Goal: Transaction & Acquisition: Download file/media

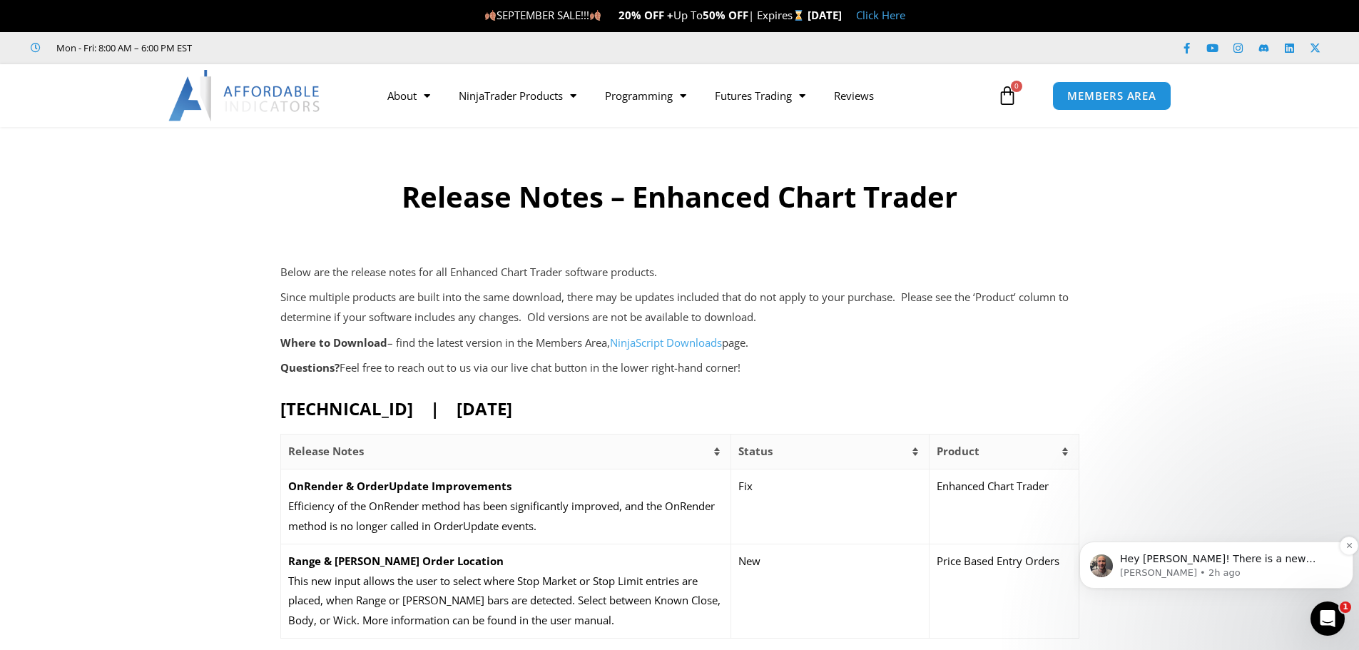
scroll to position [2, 0]
click at [1322, 613] on icon "Open Intercom Messenger" at bounding box center [1326, 617] width 24 height 24
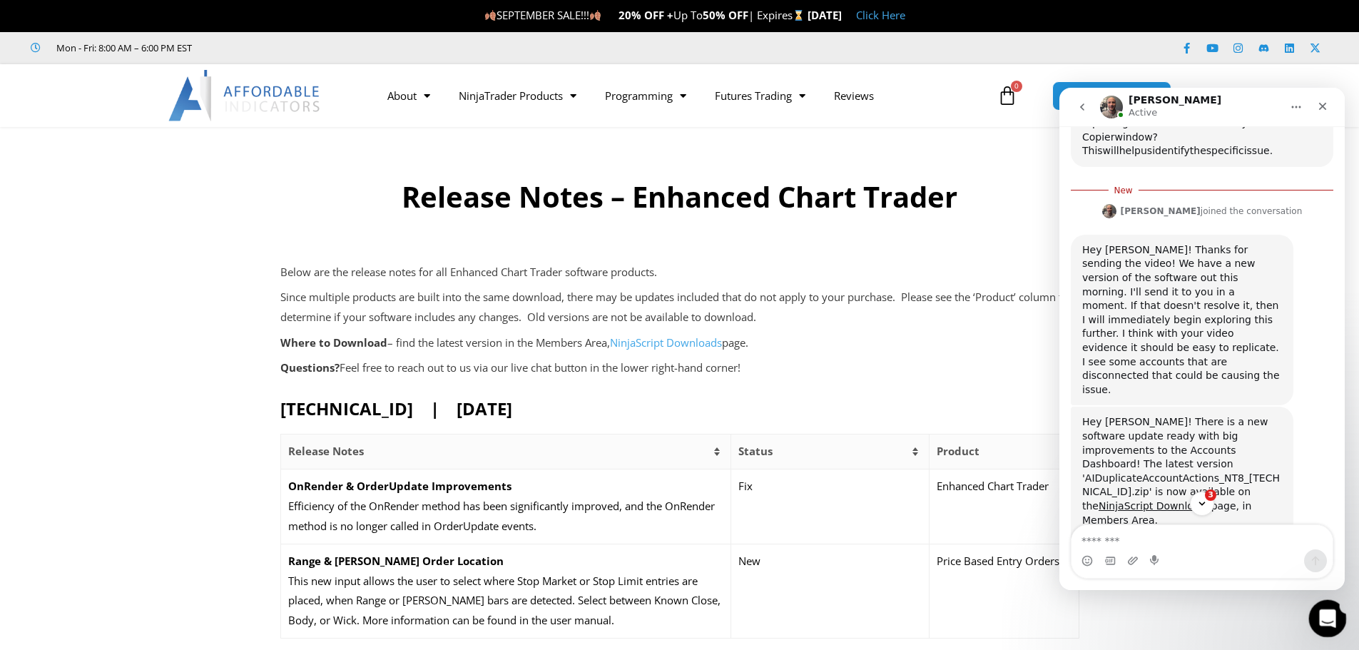
scroll to position [0, 0]
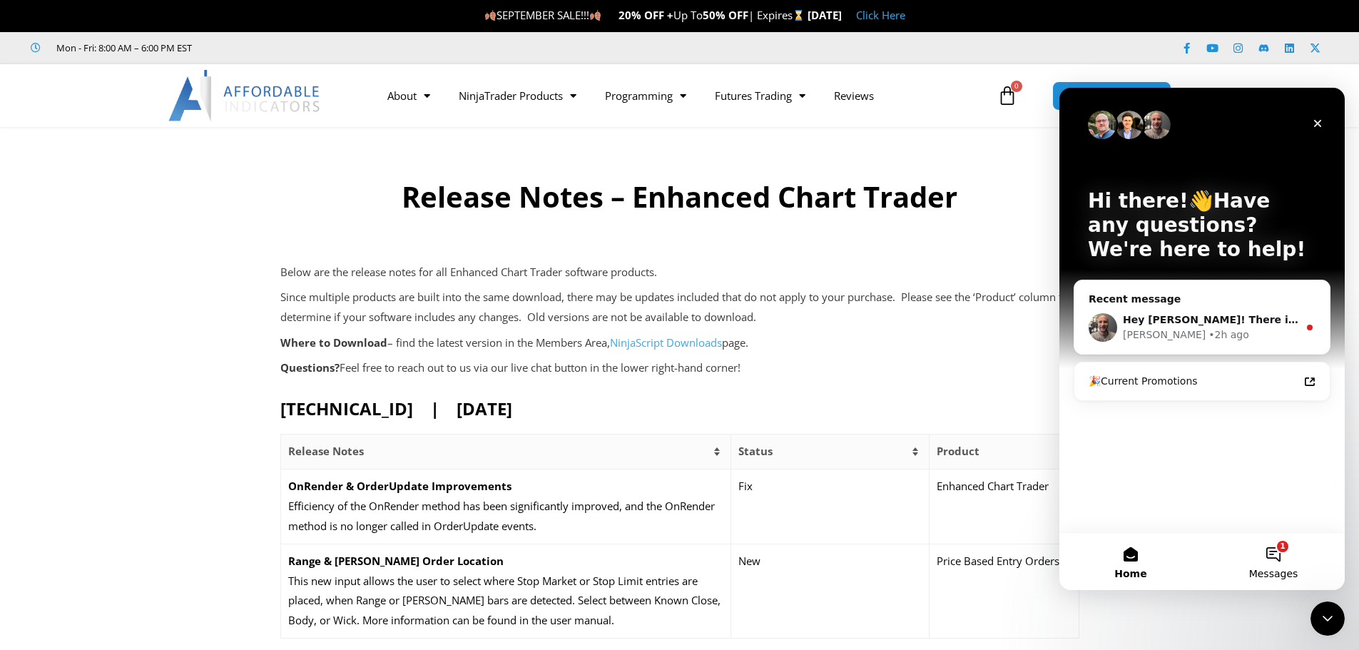
click at [1269, 557] on button "1 Messages" at bounding box center [1273, 561] width 143 height 57
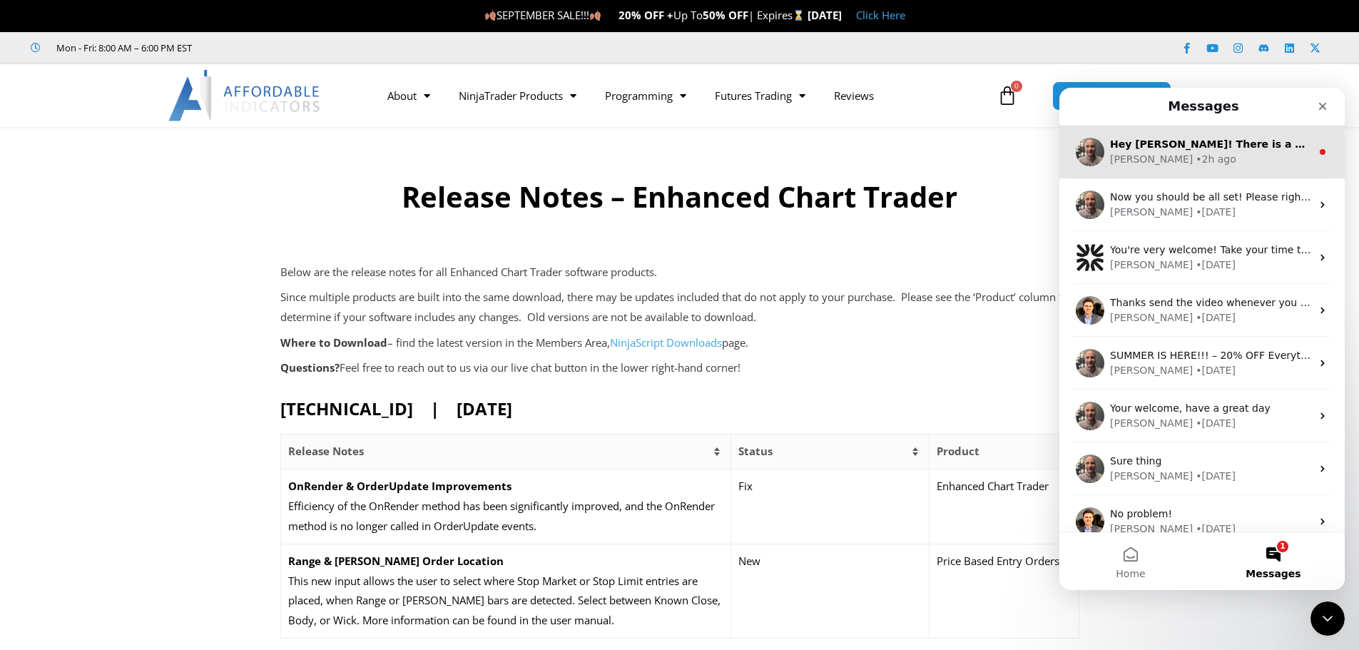
click at [1184, 163] on div "Joel • 2h ago" at bounding box center [1210, 159] width 201 height 15
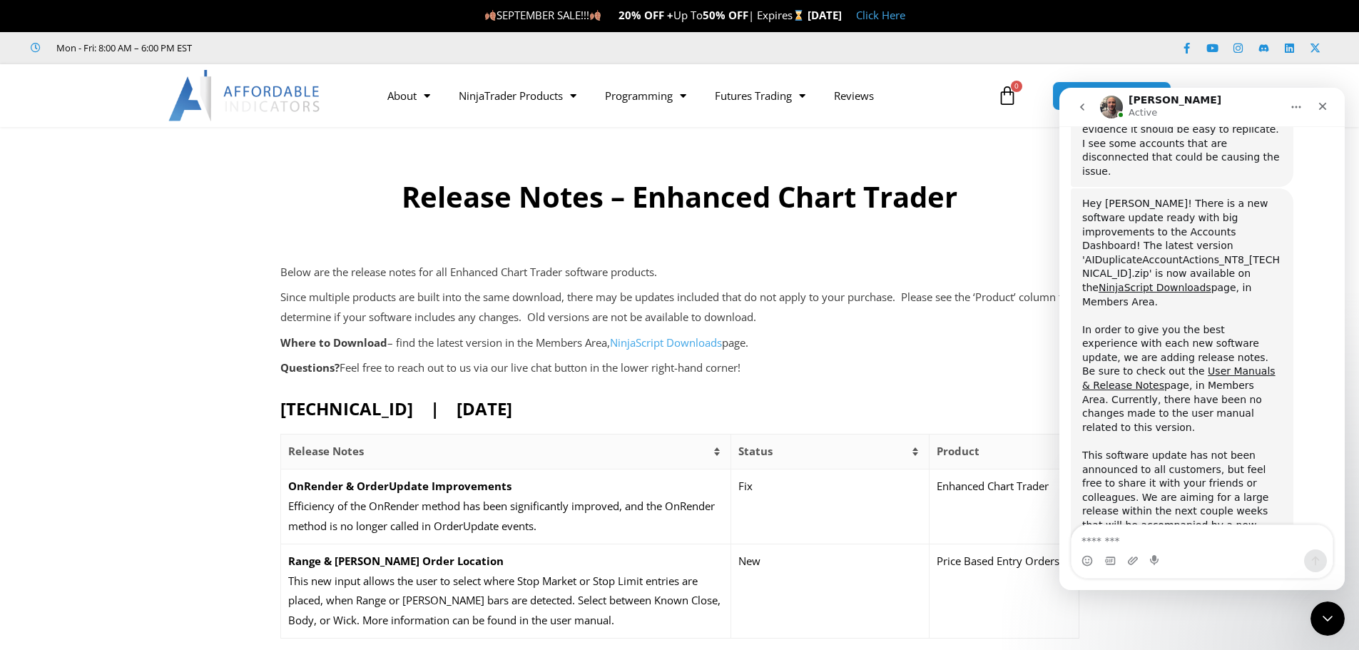
scroll to position [1963, 0]
click at [1174, 553] on div "Intercom messenger" at bounding box center [1202, 560] width 261 height 23
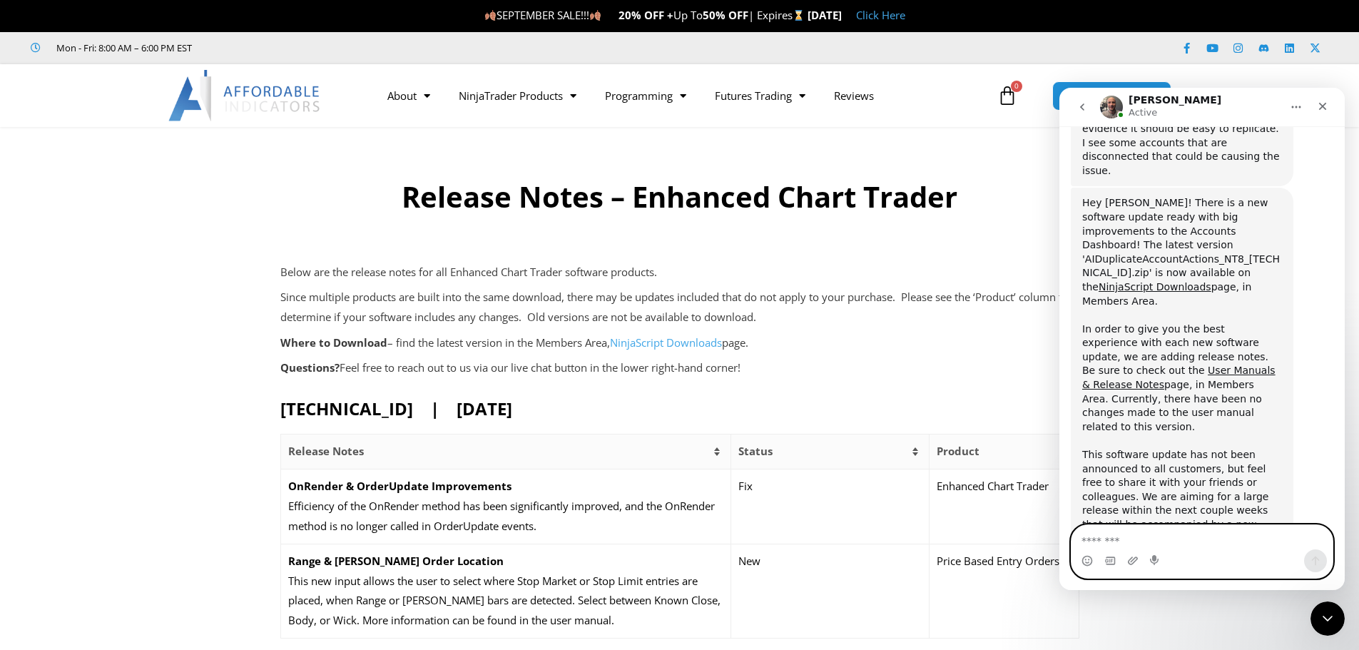
click at [1130, 547] on textarea "Message…" at bounding box center [1202, 537] width 261 height 24
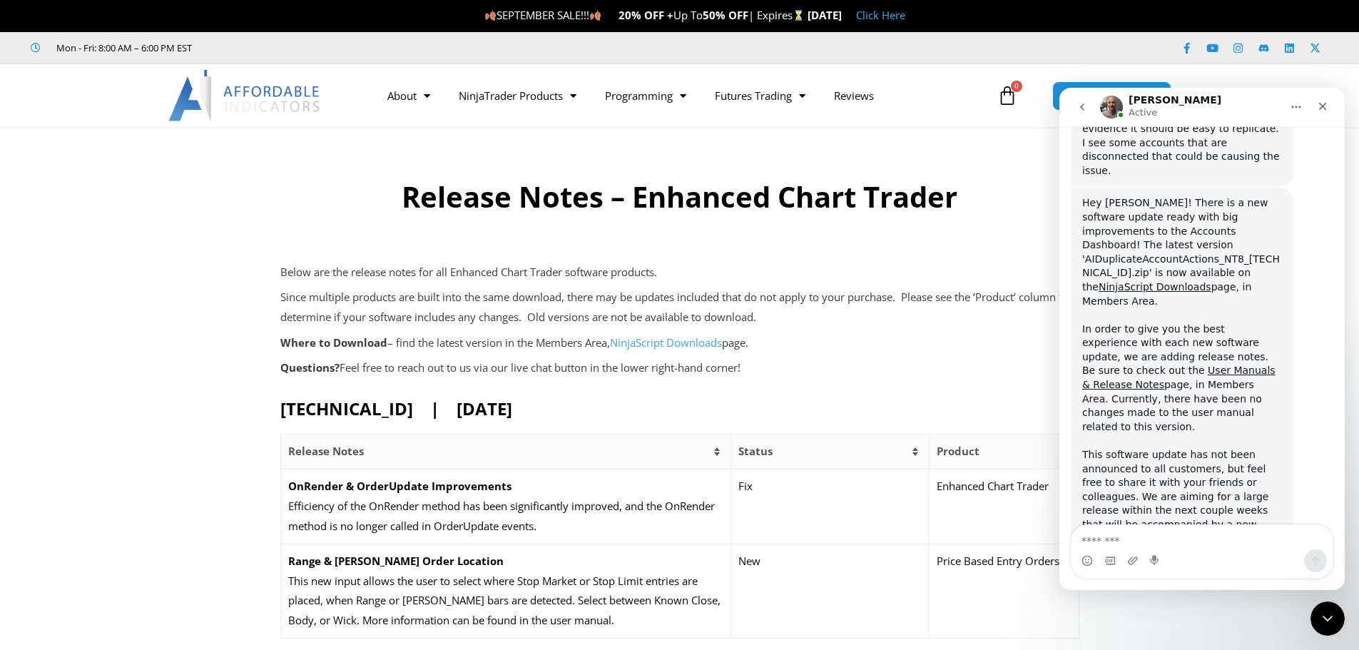
click at [1038, 228] on div at bounding box center [679, 236] width 799 height 39
click at [1085, 109] on icon "go back" at bounding box center [1082, 106] width 11 height 11
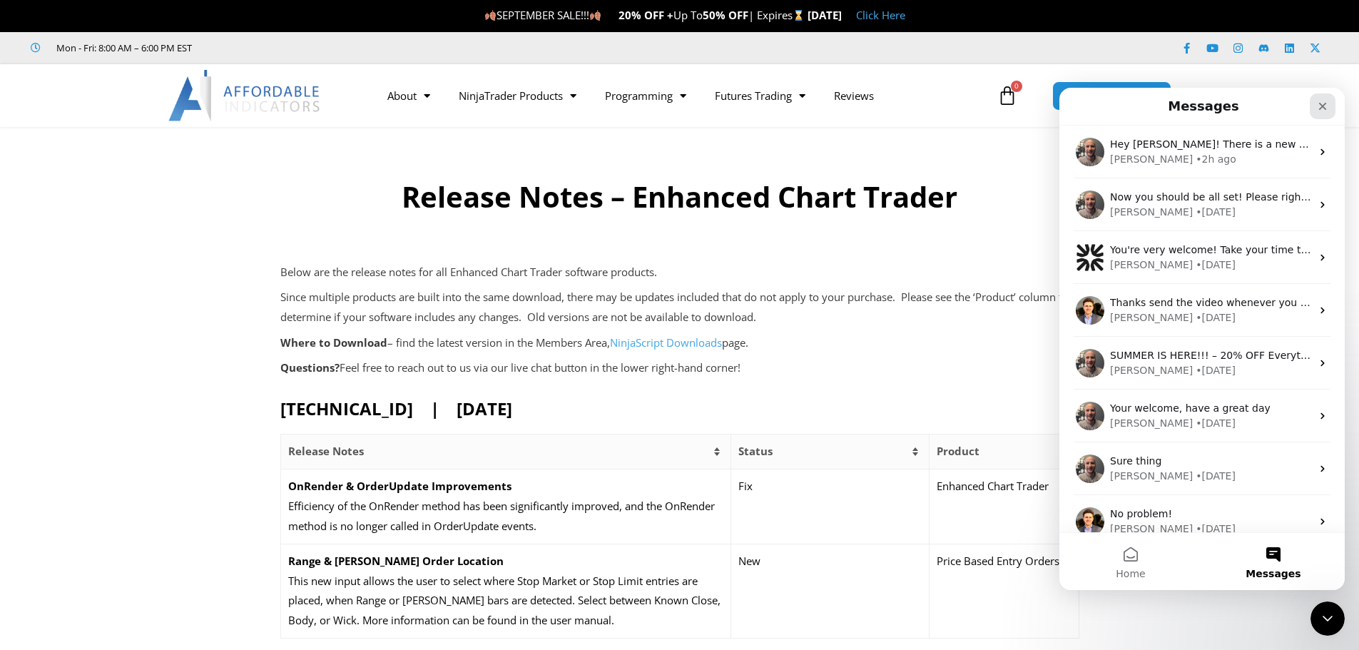
click at [1320, 111] on div "Close" at bounding box center [1323, 106] width 26 height 26
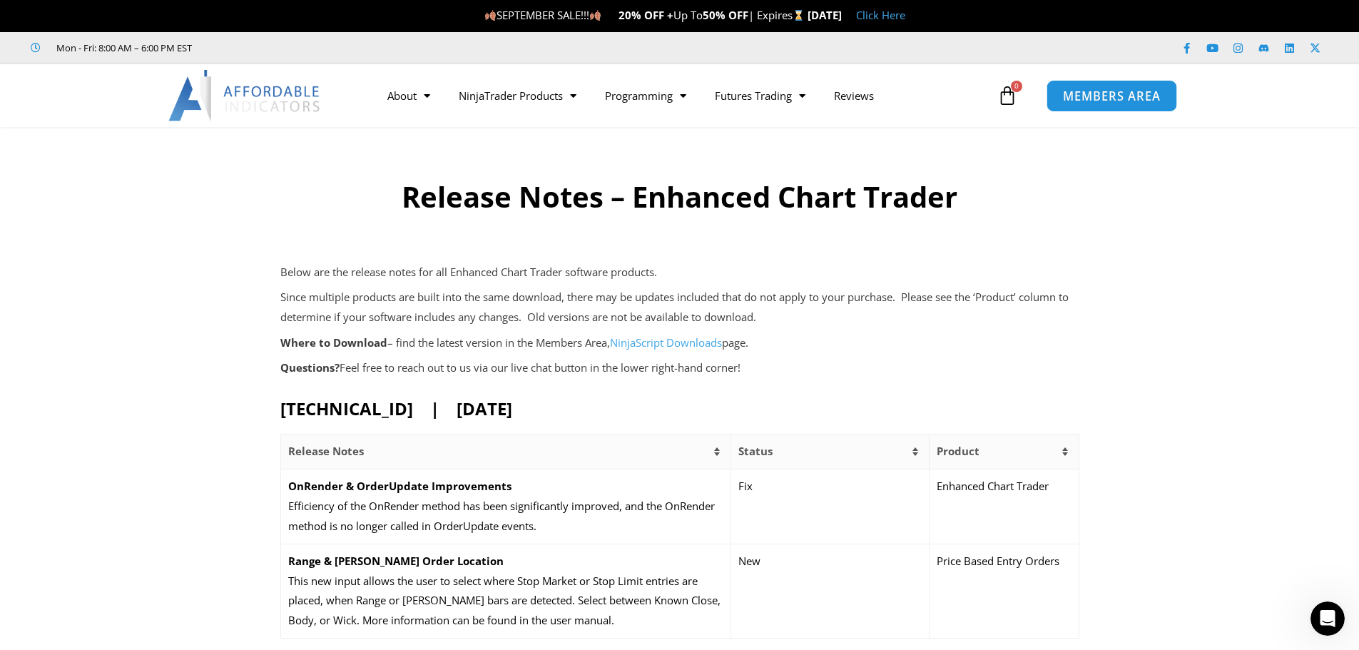
click at [1081, 93] on span "MEMBERS AREA" at bounding box center [1112, 96] width 98 height 12
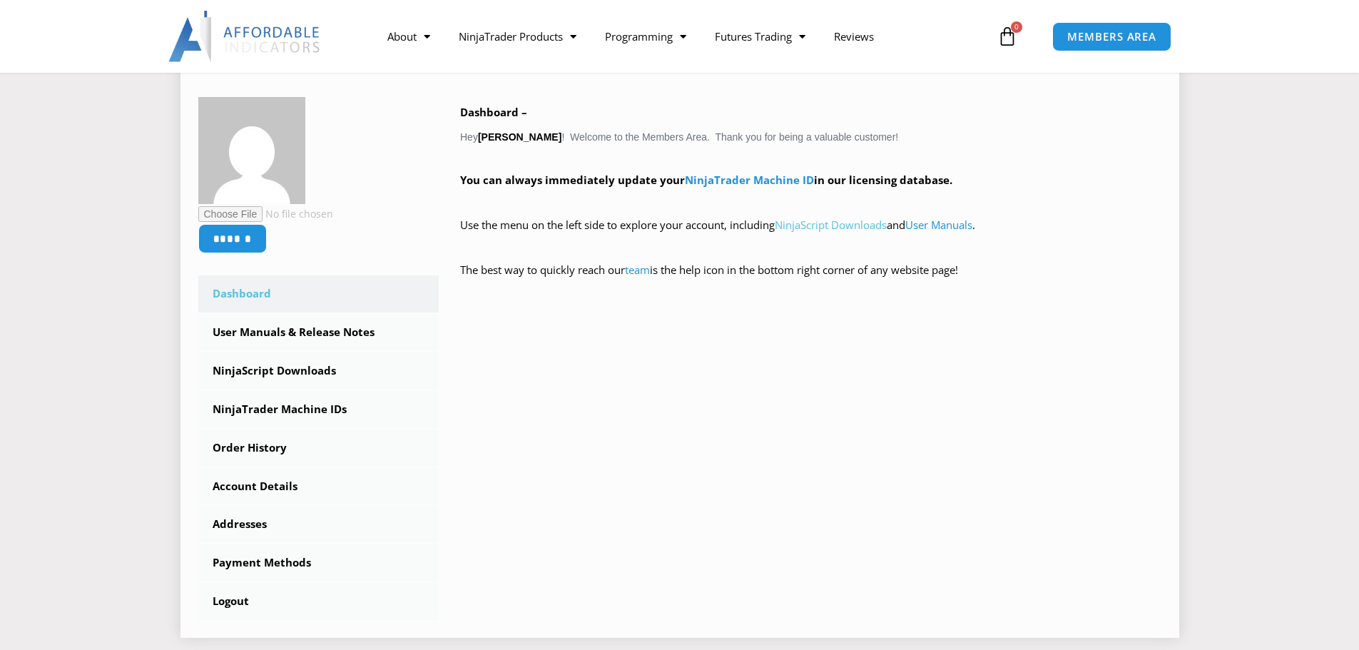
click at [850, 222] on link "NinjaScript Downloads" at bounding box center [831, 225] width 112 height 14
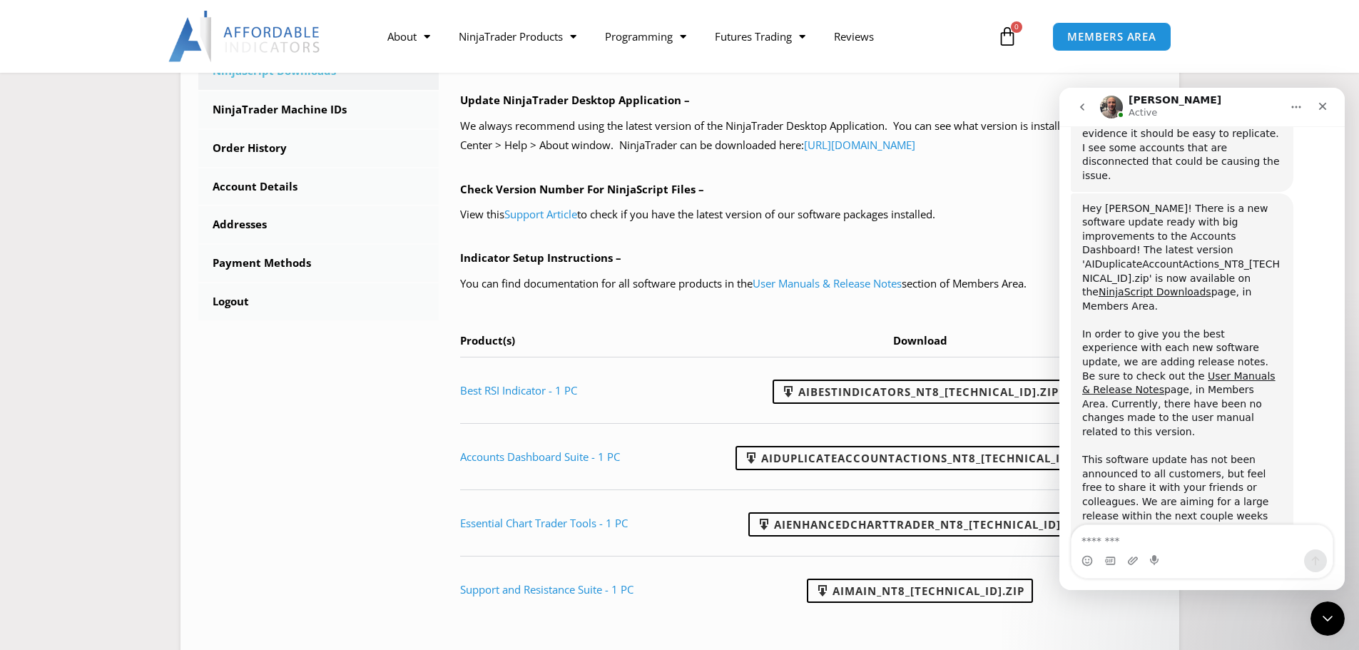
scroll to position [1546, 0]
click at [1322, 101] on icon "Close" at bounding box center [1322, 106] width 11 height 11
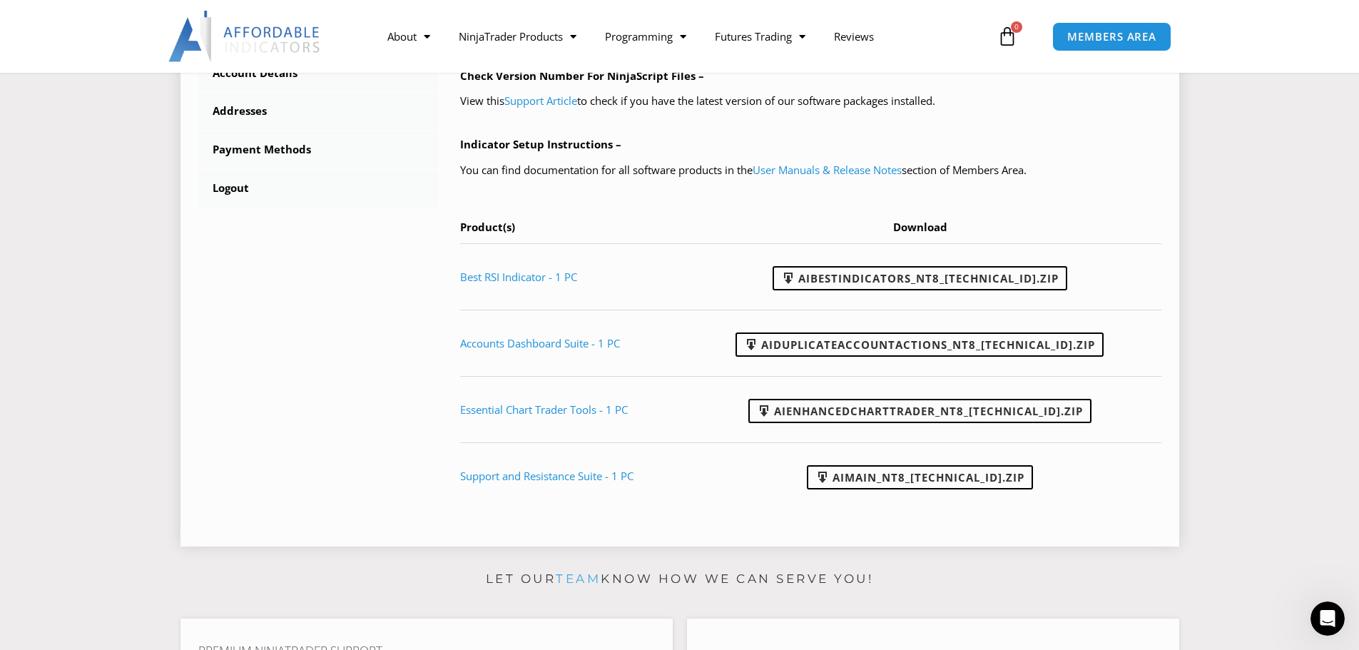
scroll to position [642, 0]
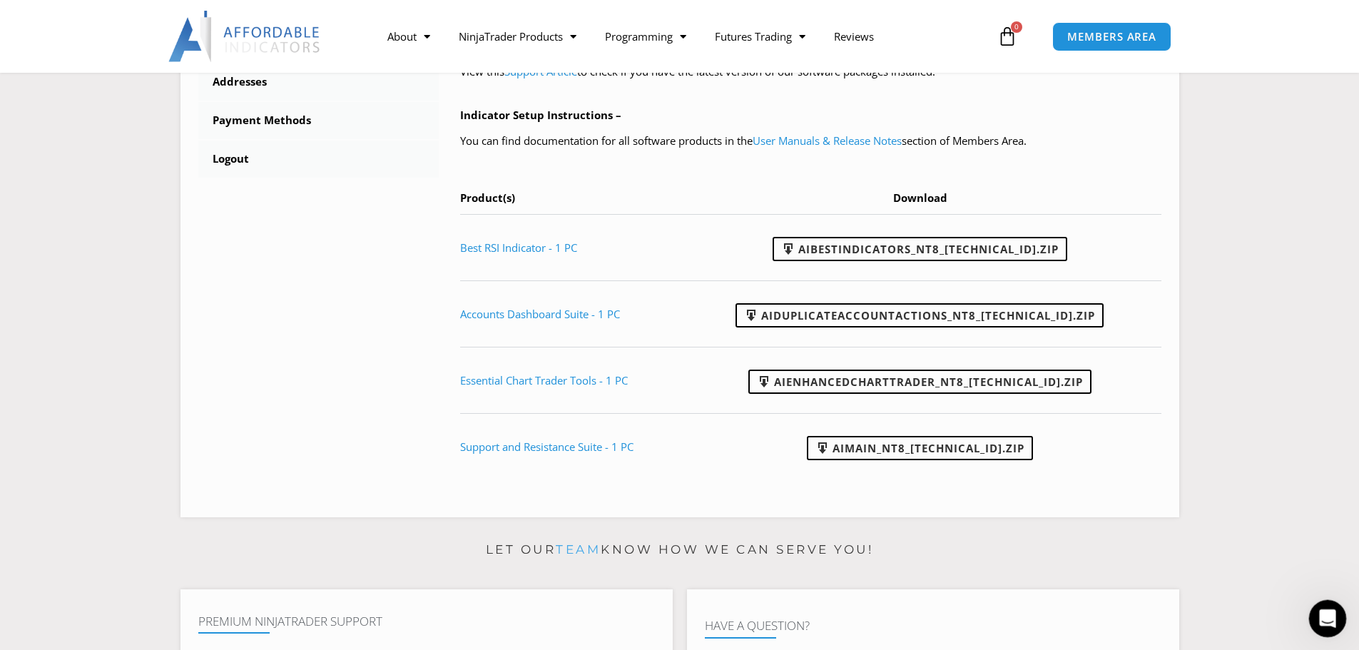
click at [1331, 621] on icon "Open Intercom Messenger" at bounding box center [1326, 617] width 24 height 24
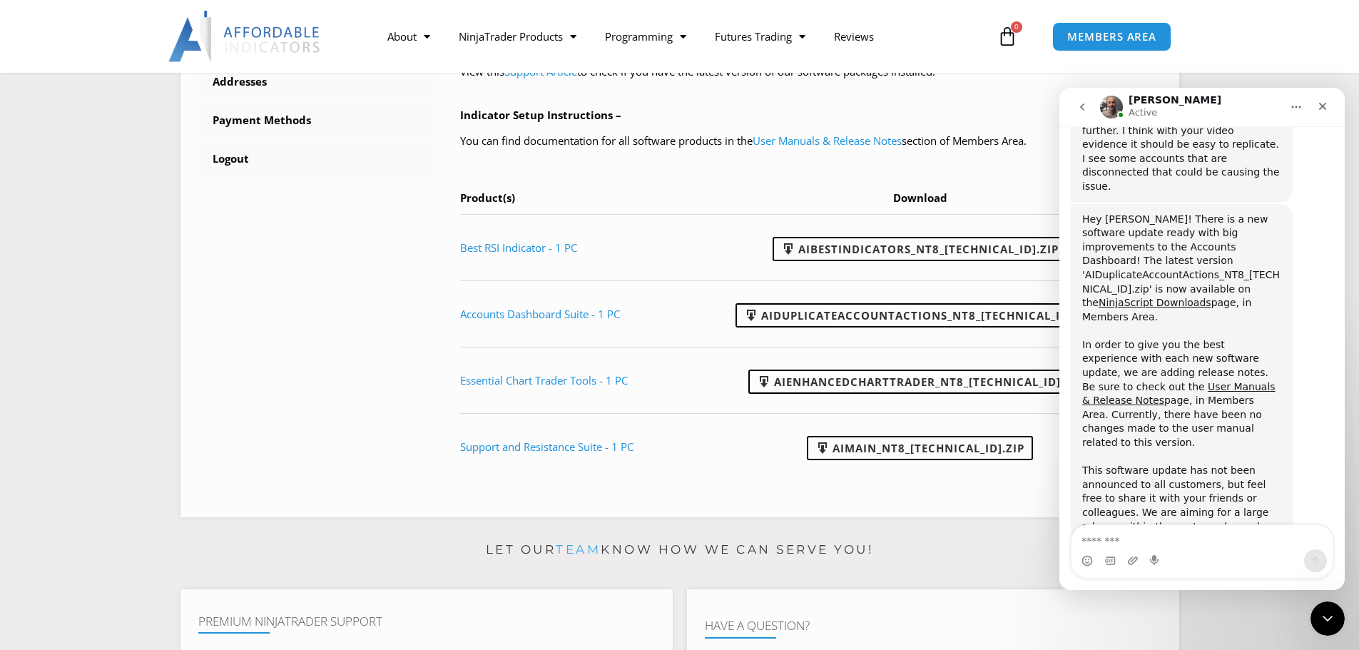
scroll to position [1546, 0]
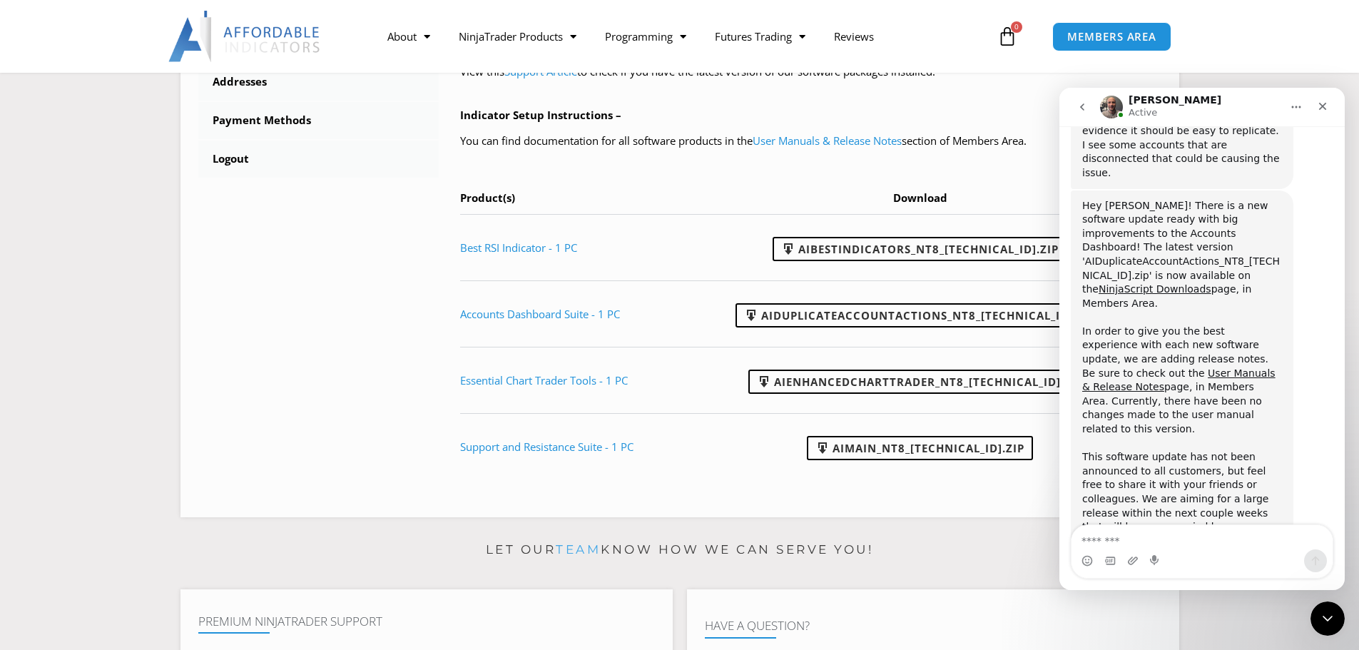
click at [1286, 85] on section "****** Dashboard Subscriptions User Manuals & Release Notes NinjaScript Downloa…" at bounding box center [680, 61] width 1288 height 934
click at [1322, 108] on icon "Close" at bounding box center [1323, 107] width 8 height 8
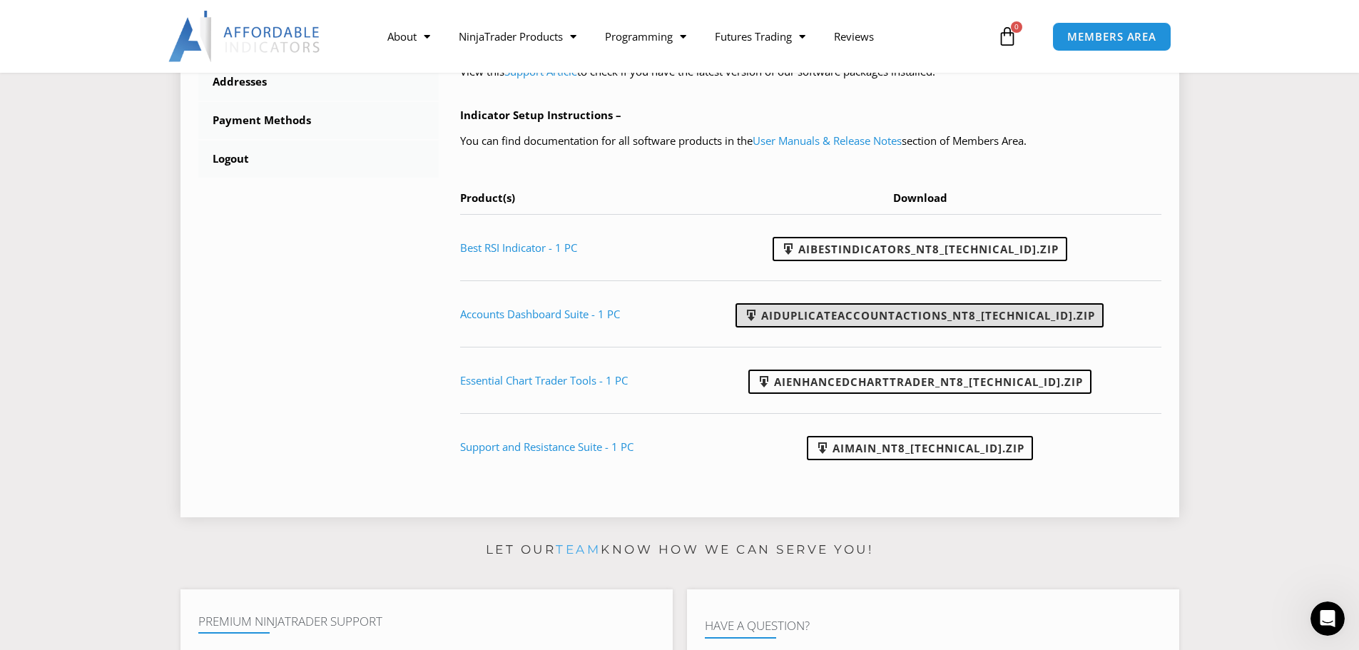
click at [1015, 313] on link "AIDuplicateAccountActions_NT8_25.9.10.1.zip" at bounding box center [920, 315] width 368 height 24
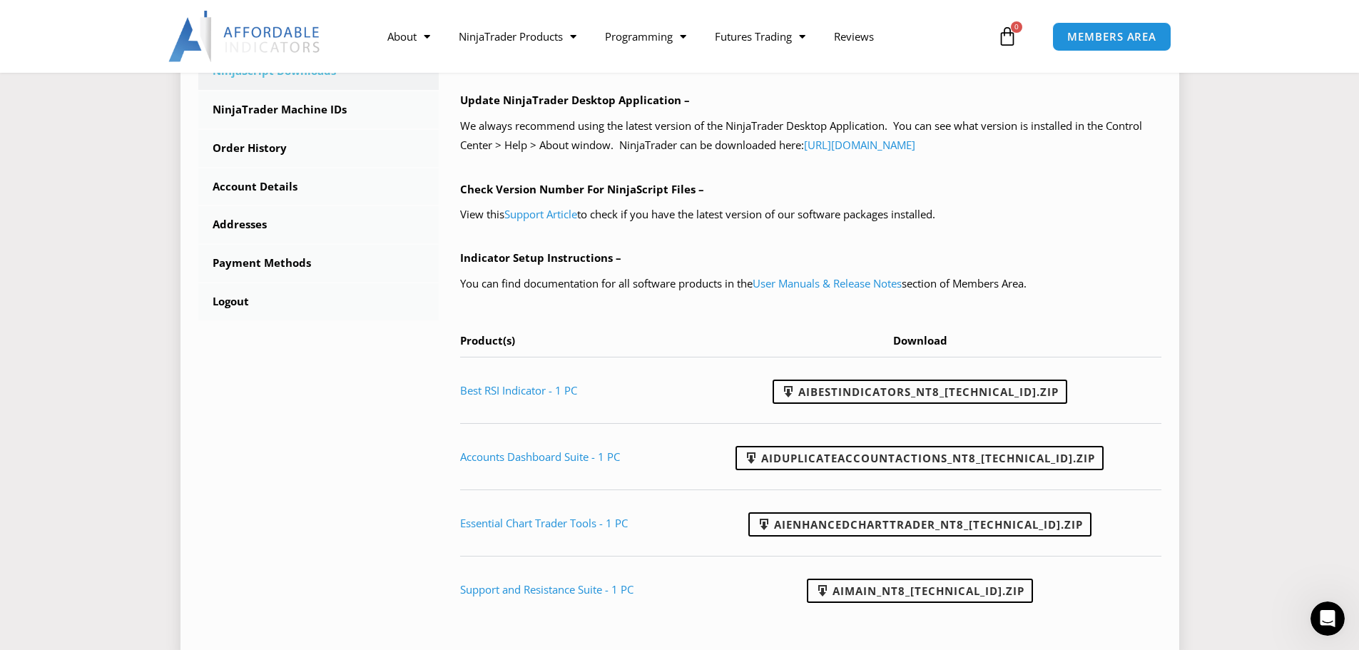
scroll to position [428, 0]
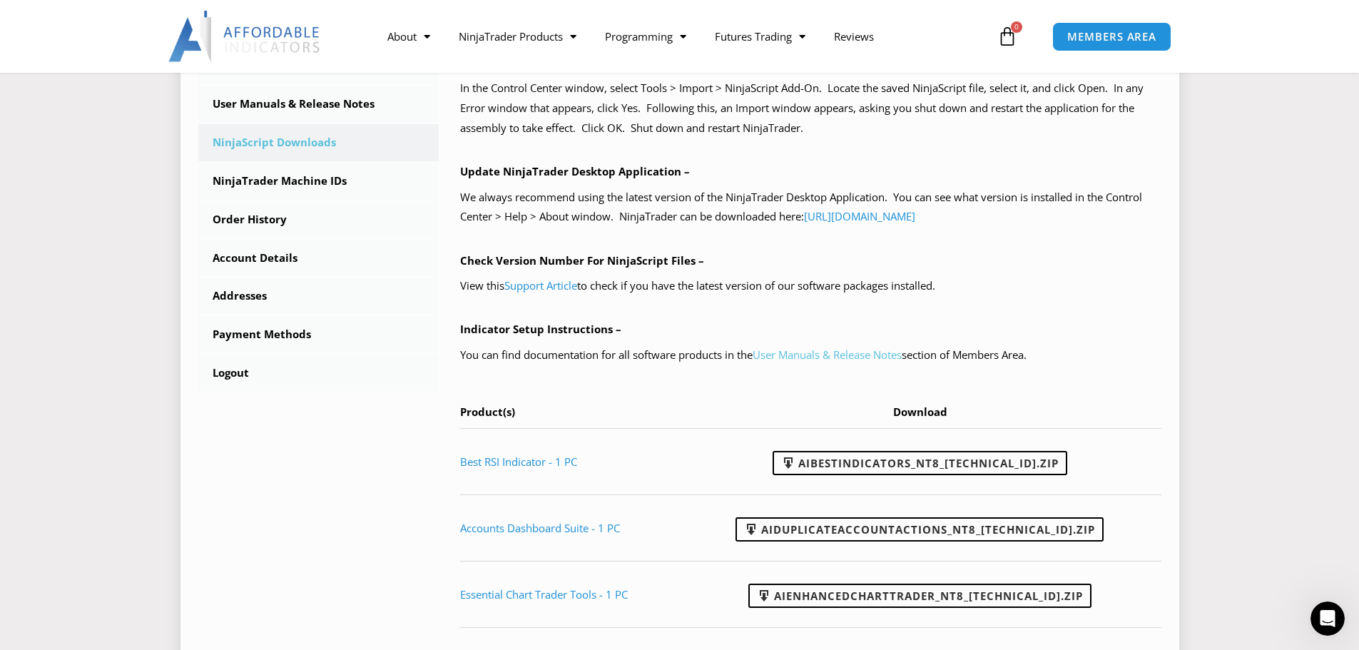
click at [856, 355] on link "User Manuals & Release Notes" at bounding box center [827, 355] width 149 height 14
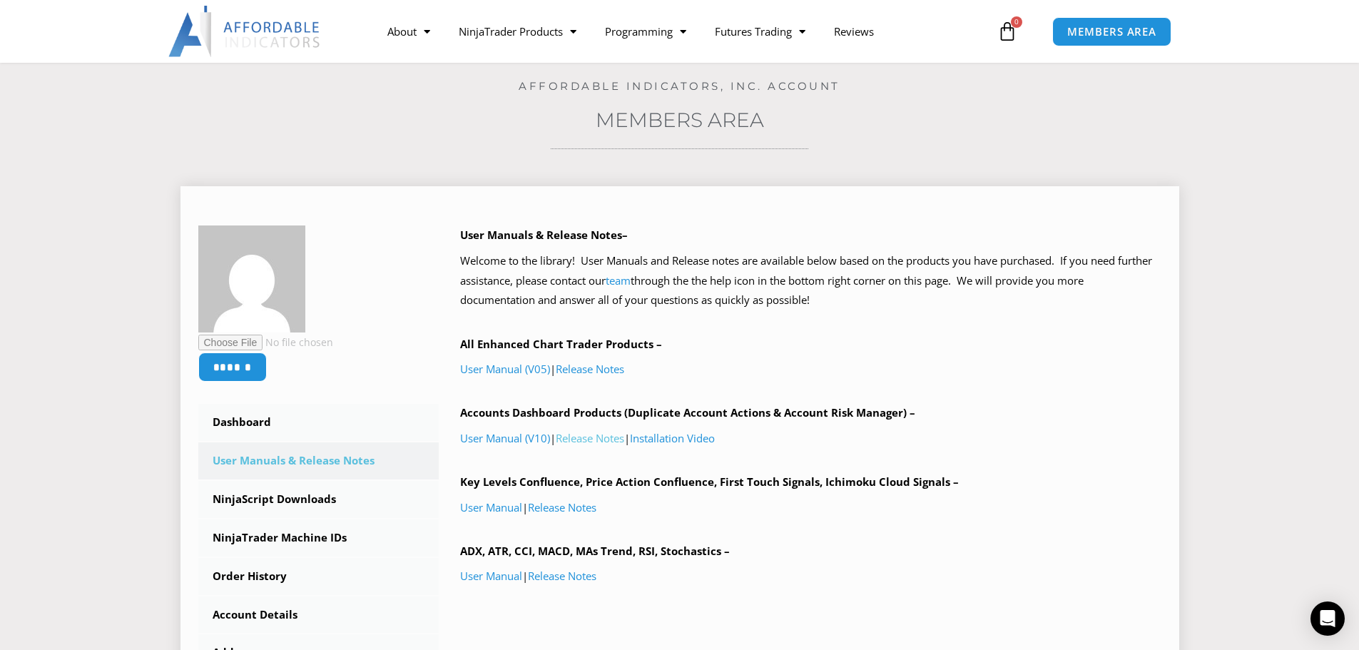
scroll to position [143, 0]
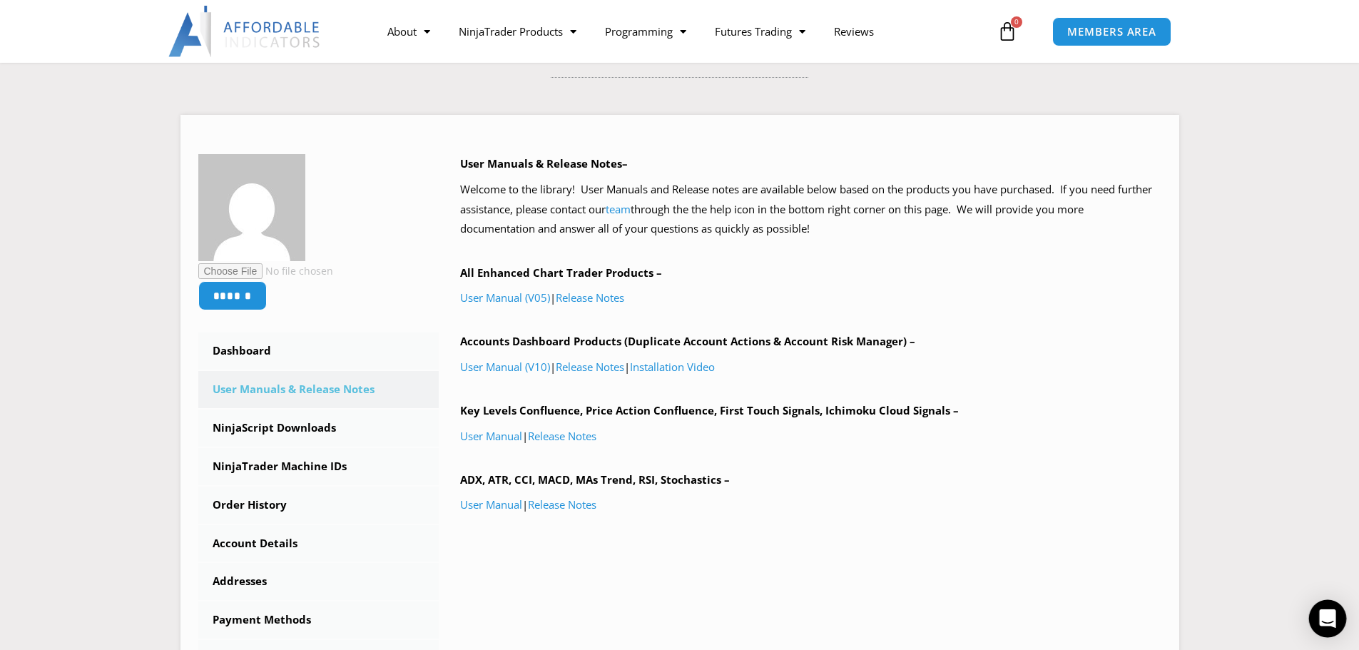
click at [1331, 618] on icon "Open Intercom Messenger" at bounding box center [1327, 618] width 16 height 19
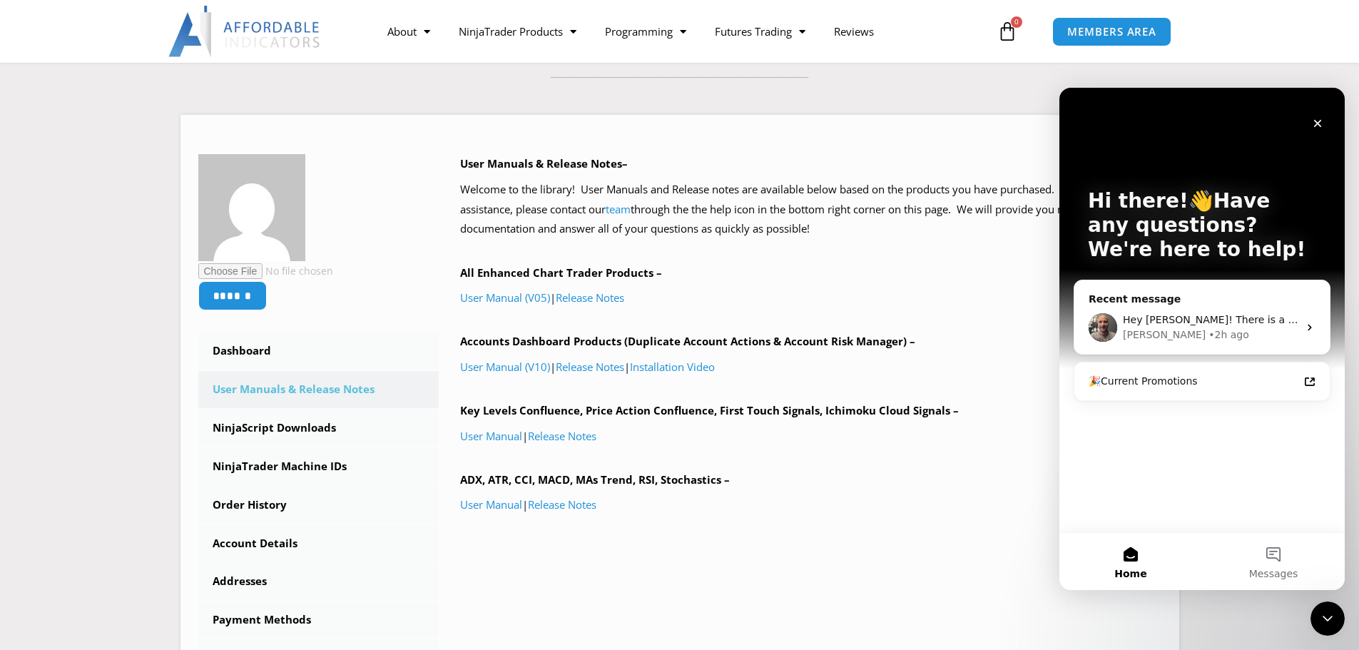
scroll to position [0, 0]
click at [1282, 549] on button "Messages" at bounding box center [1273, 561] width 143 height 57
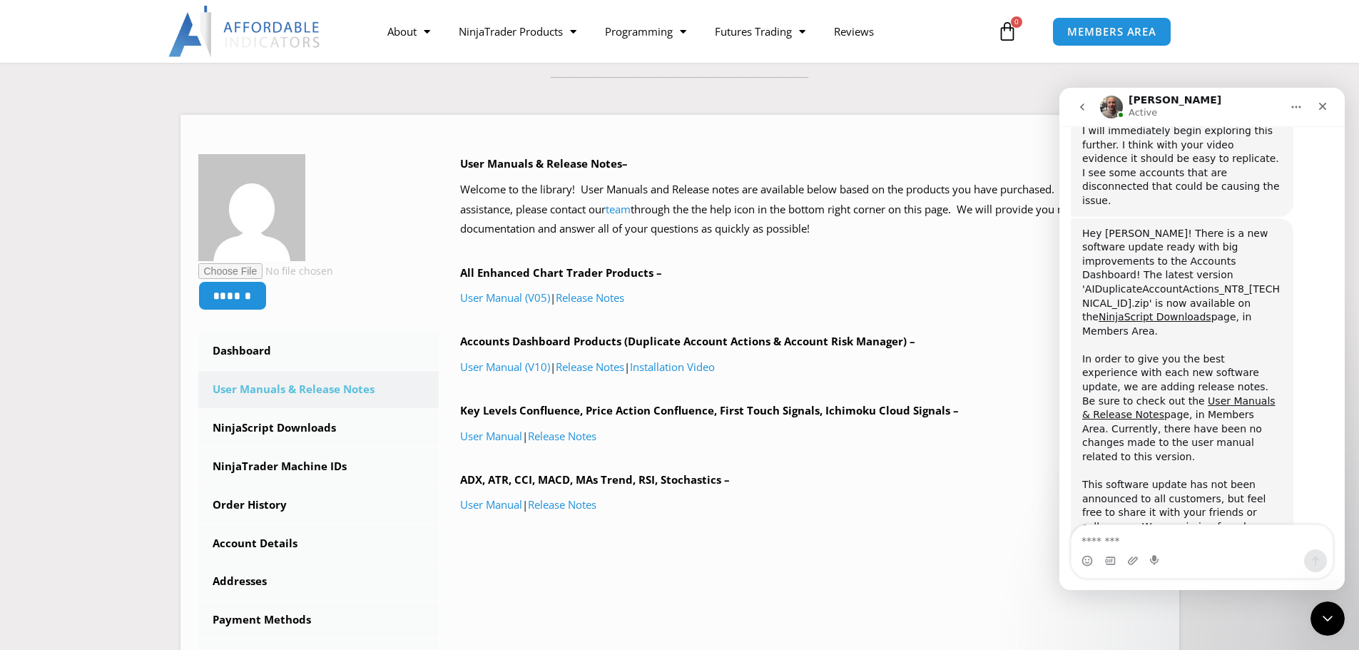
scroll to position [1546, 0]
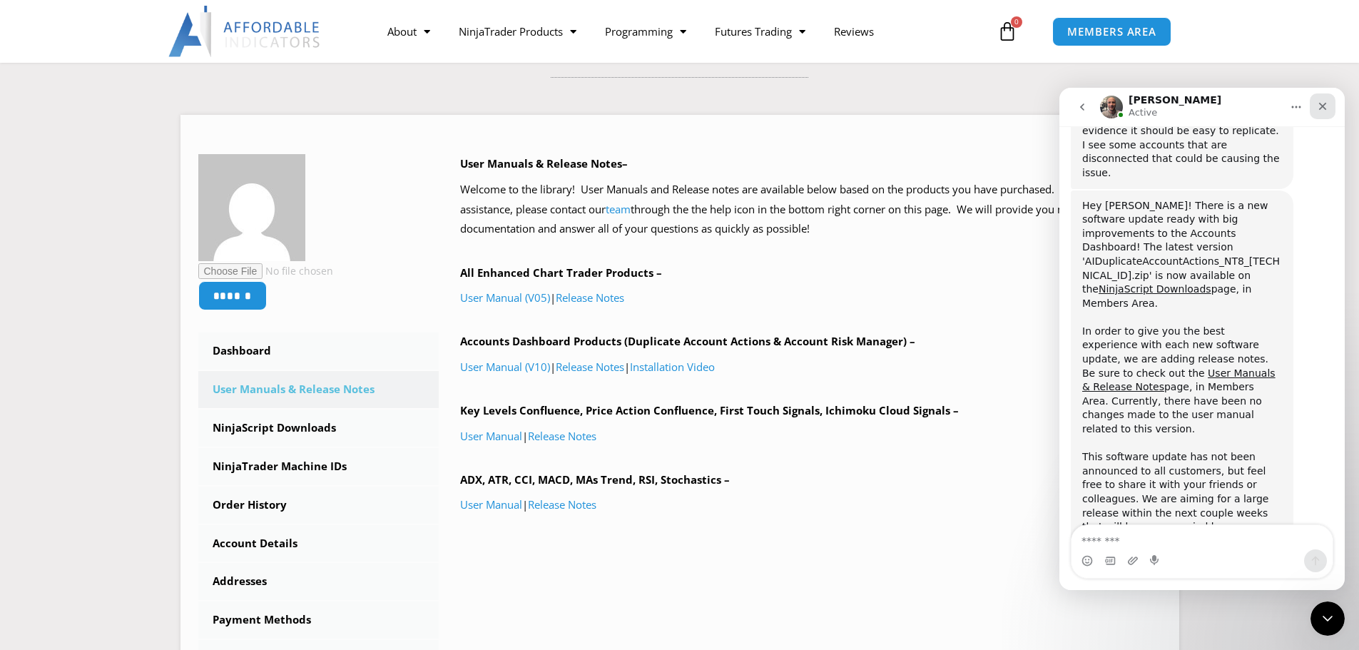
click at [1327, 108] on icon "Close" at bounding box center [1322, 106] width 11 height 11
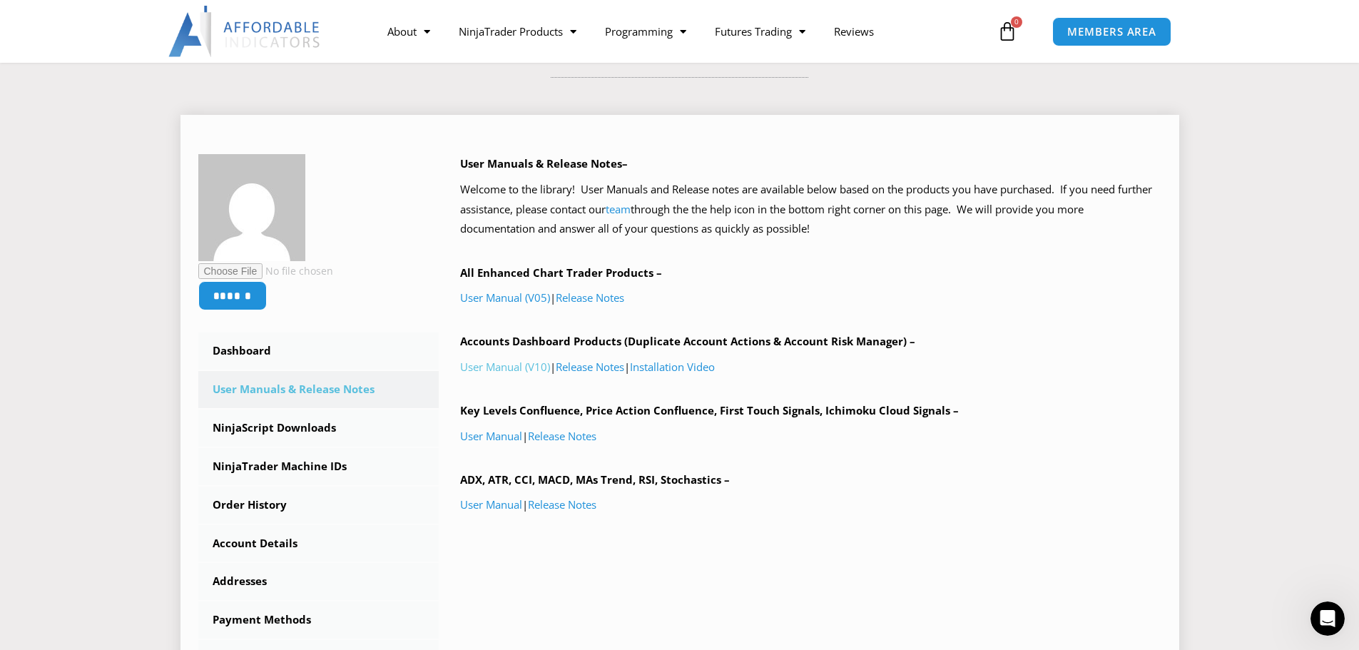
click at [532, 370] on link "User Manual (V10)" at bounding box center [505, 367] width 90 height 14
click at [587, 370] on link "Release Notes" at bounding box center [590, 367] width 69 height 14
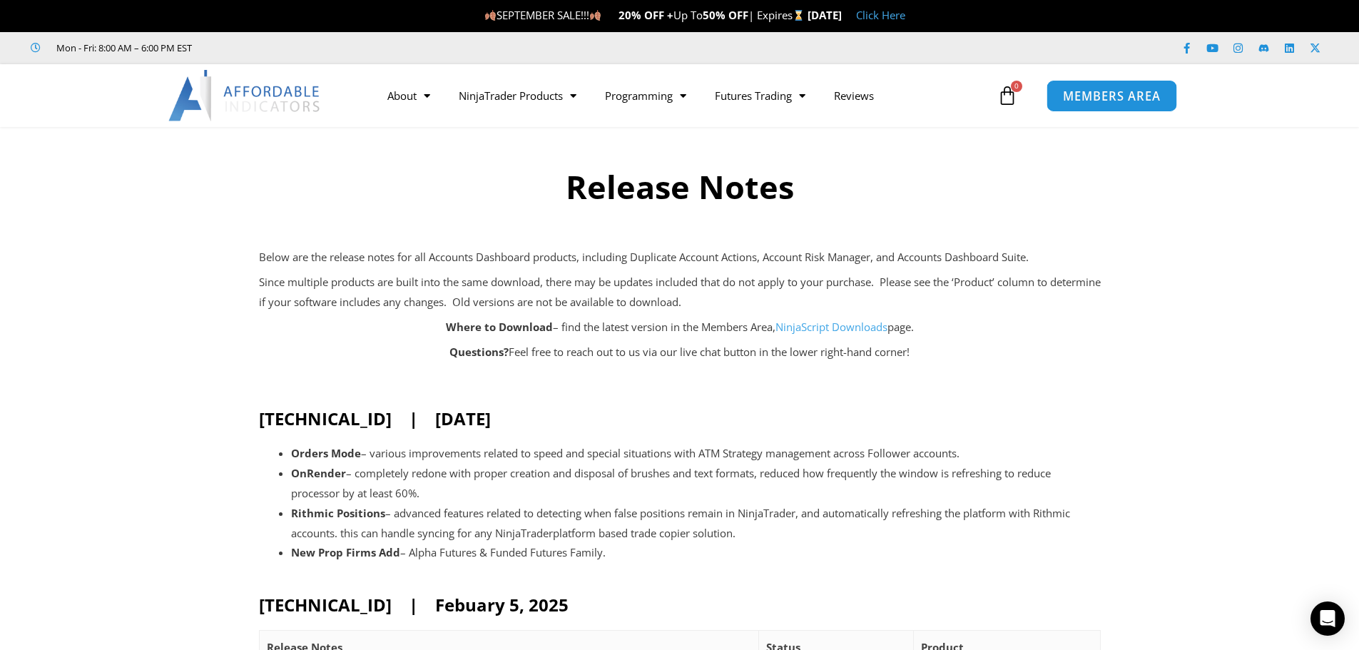
click at [1100, 94] on span "MEMBERS AREA" at bounding box center [1112, 96] width 98 height 12
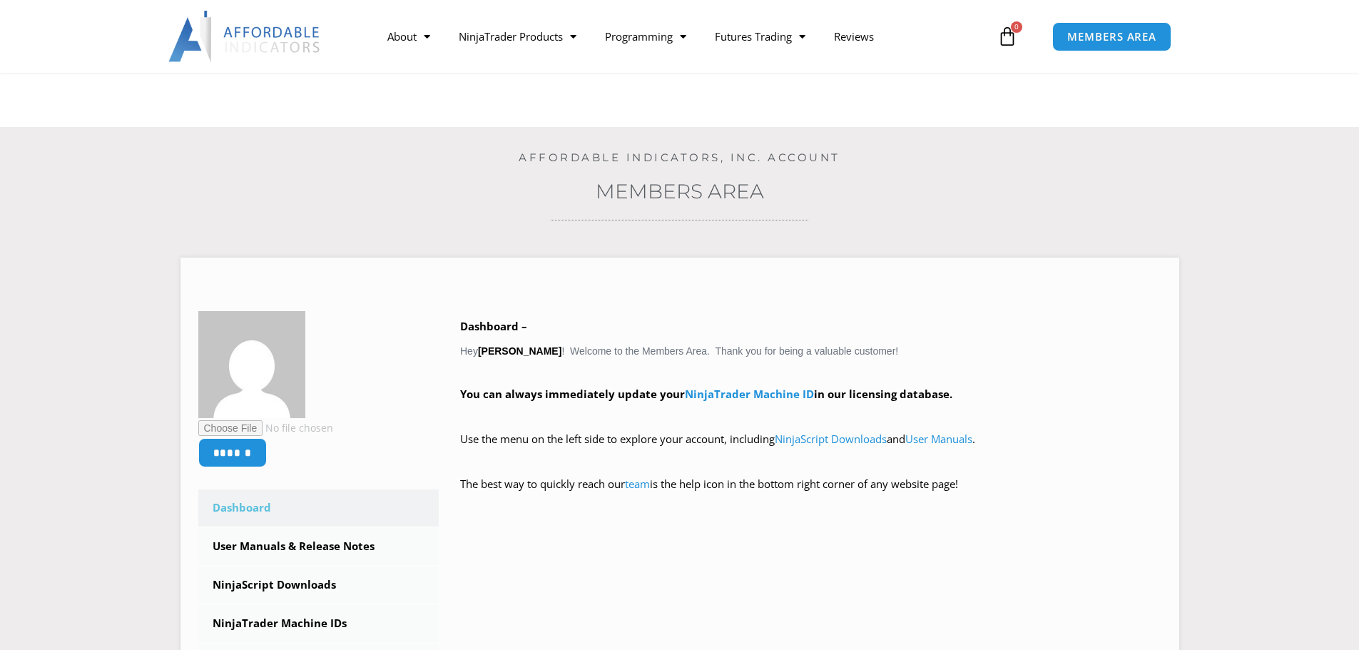
scroll to position [357, 0]
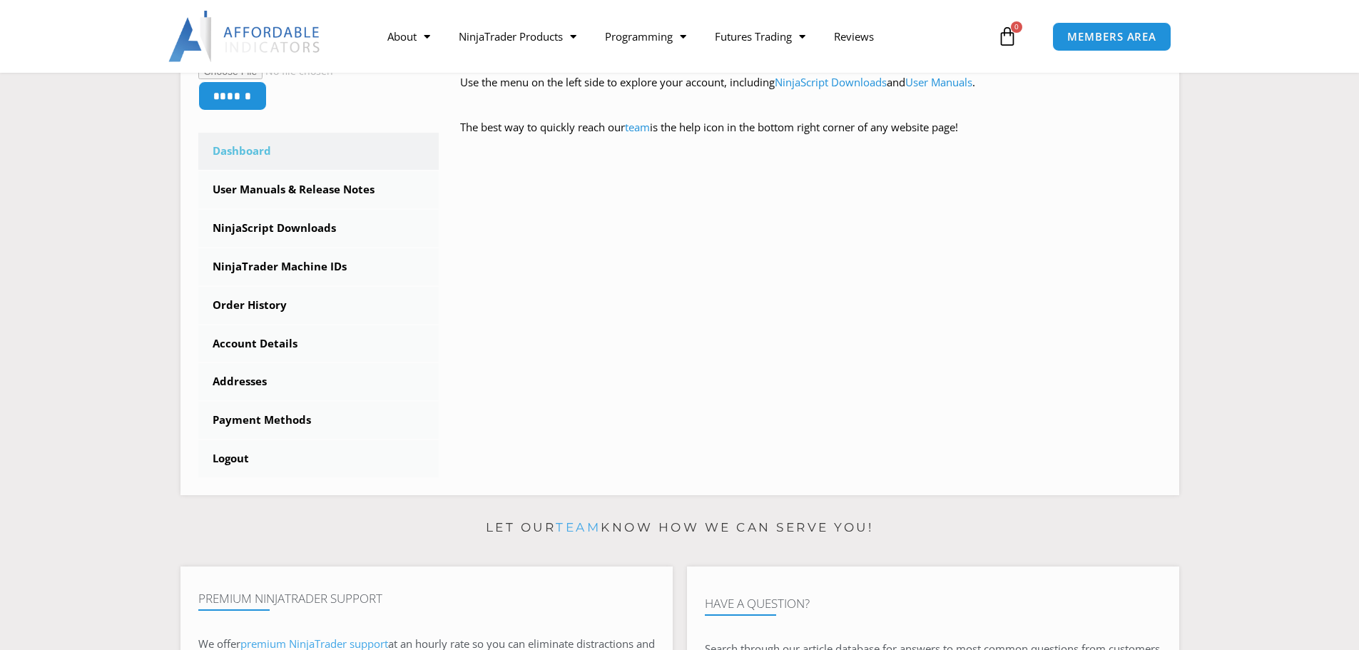
click at [305, 228] on link "NinjaScript Downloads" at bounding box center [318, 228] width 241 height 37
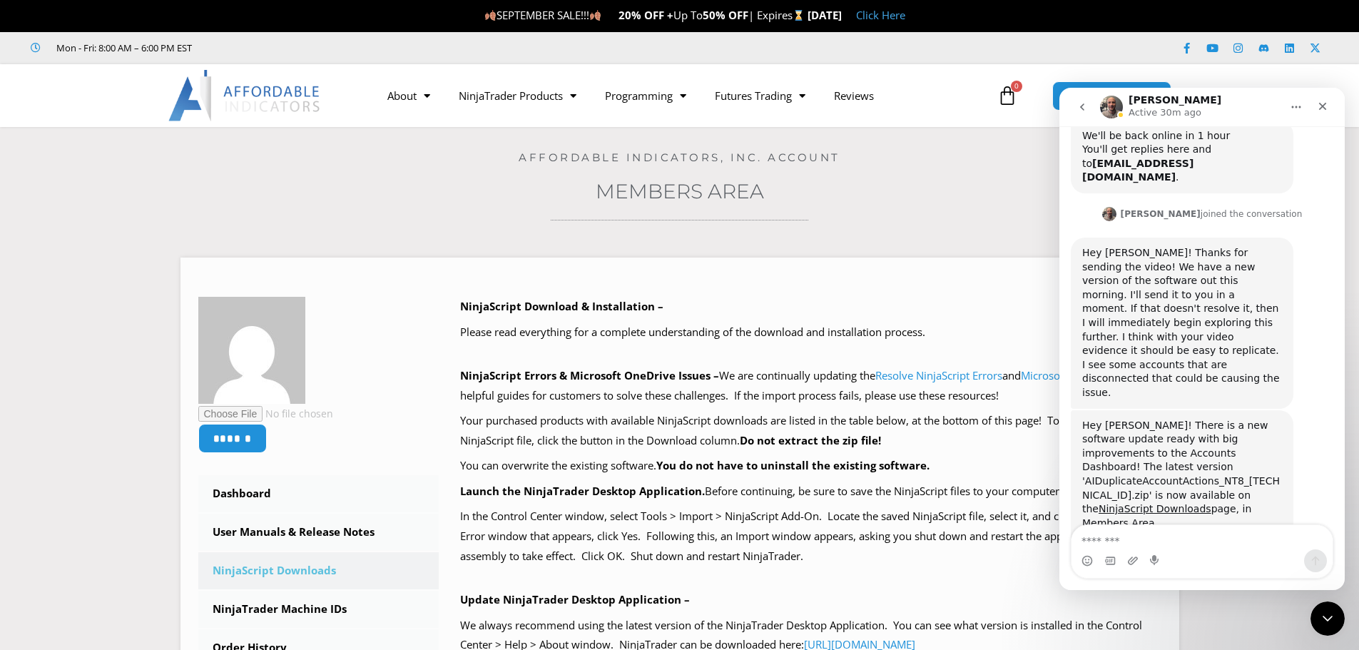
scroll to position [1260, 0]
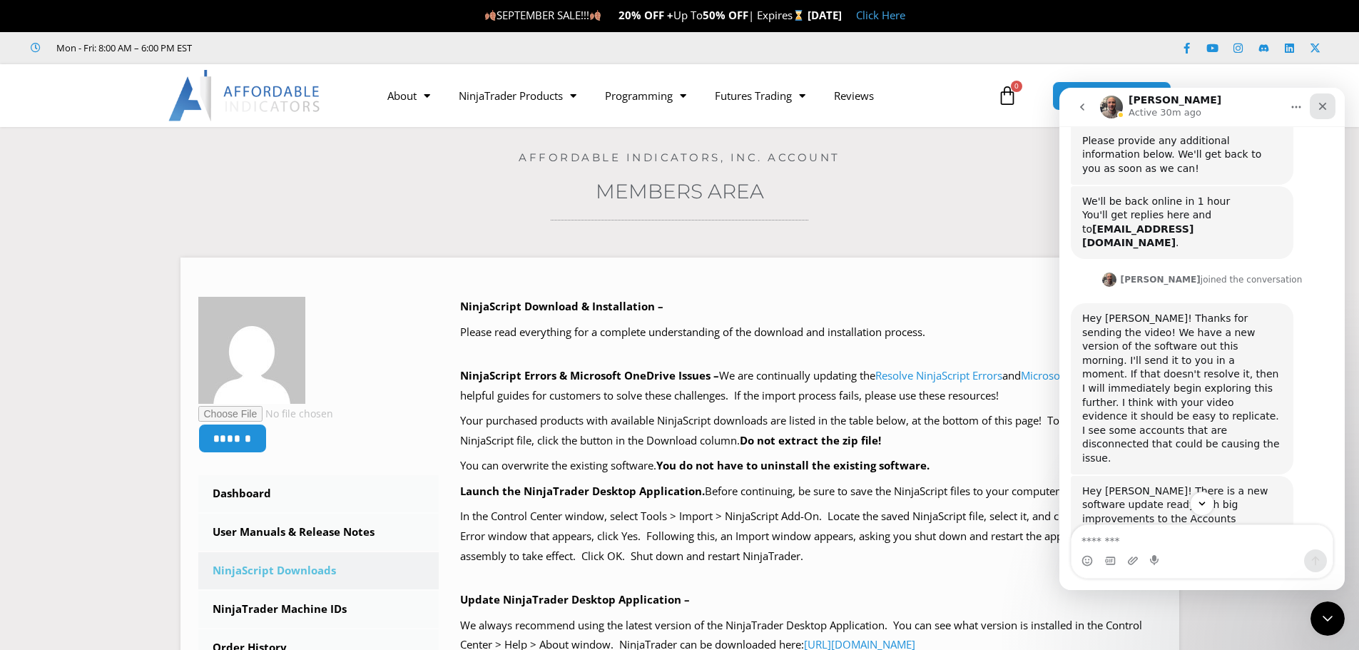
click at [1321, 105] on icon "Close" at bounding box center [1323, 107] width 8 height 8
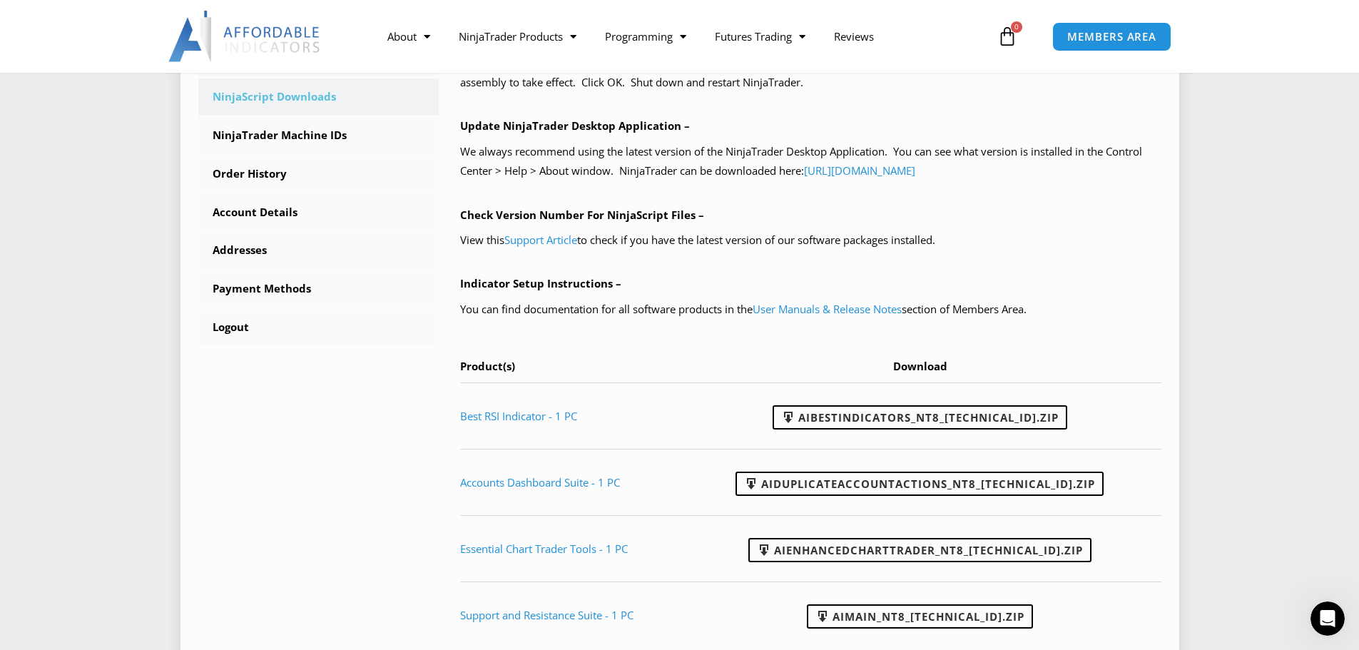
scroll to position [500, 0]
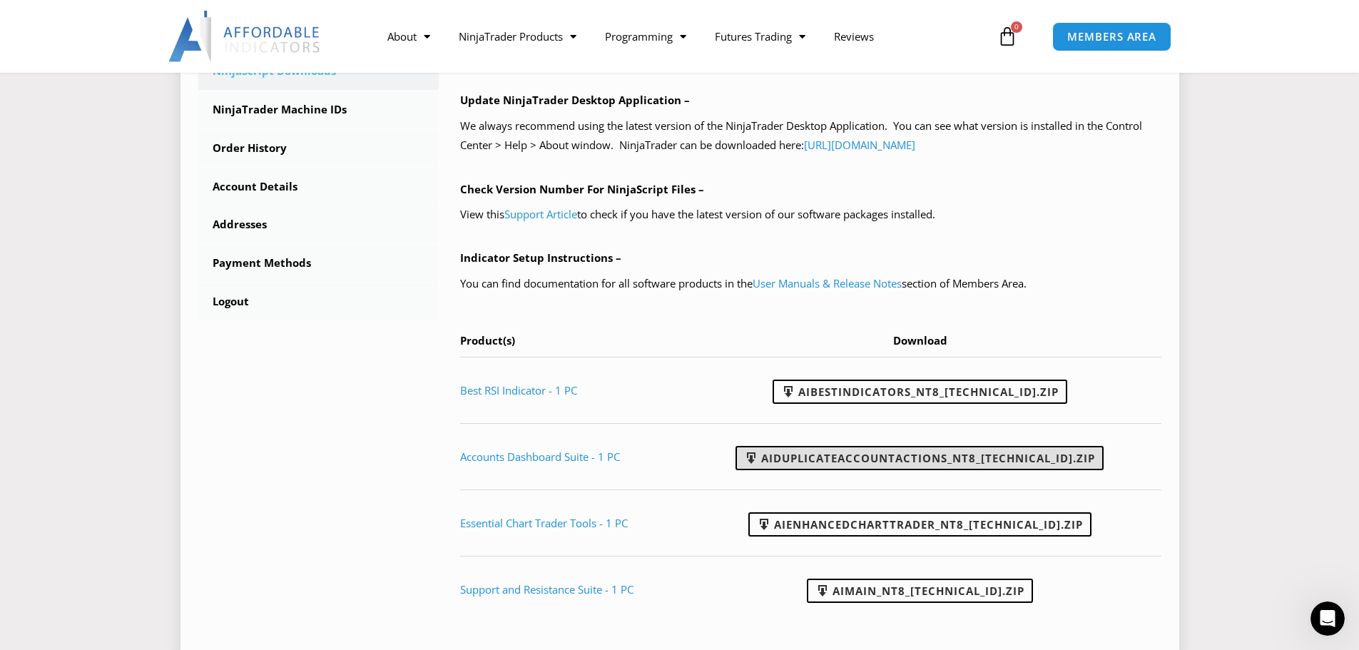
click at [926, 451] on link "AIDuplicateAccountActions_NT8_25.9.10.1.zip" at bounding box center [920, 458] width 368 height 24
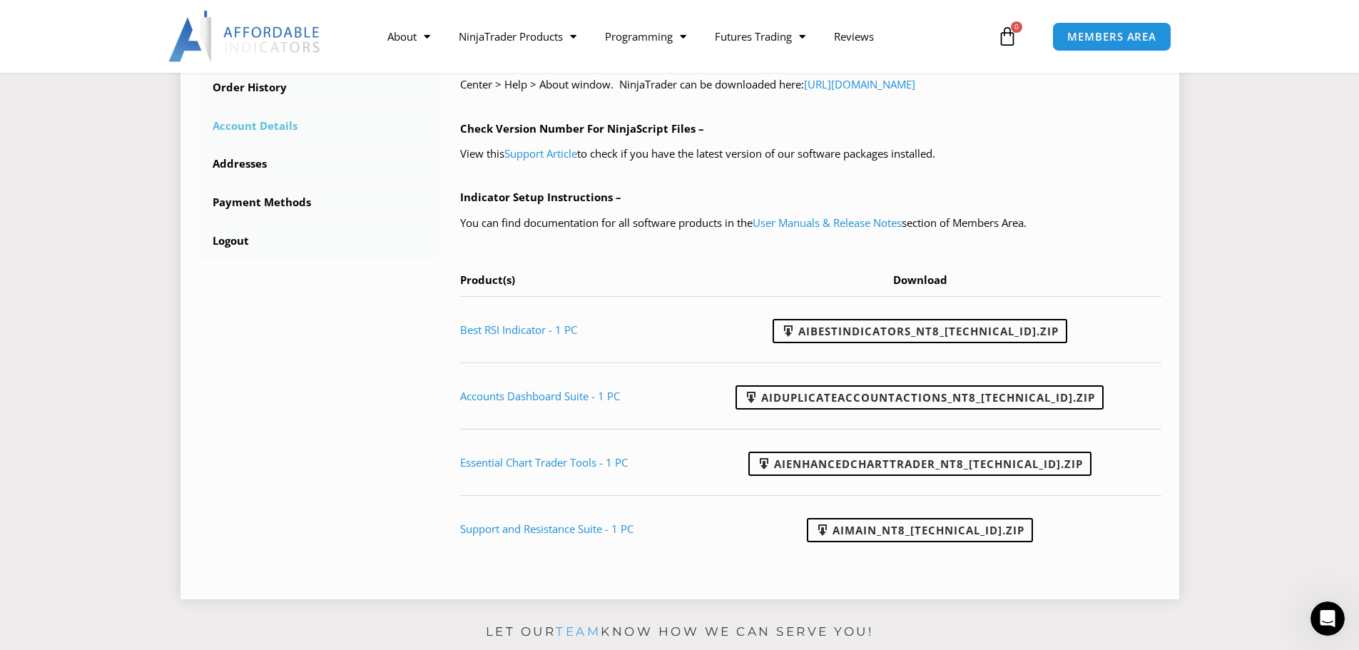
scroll to position [571, 0]
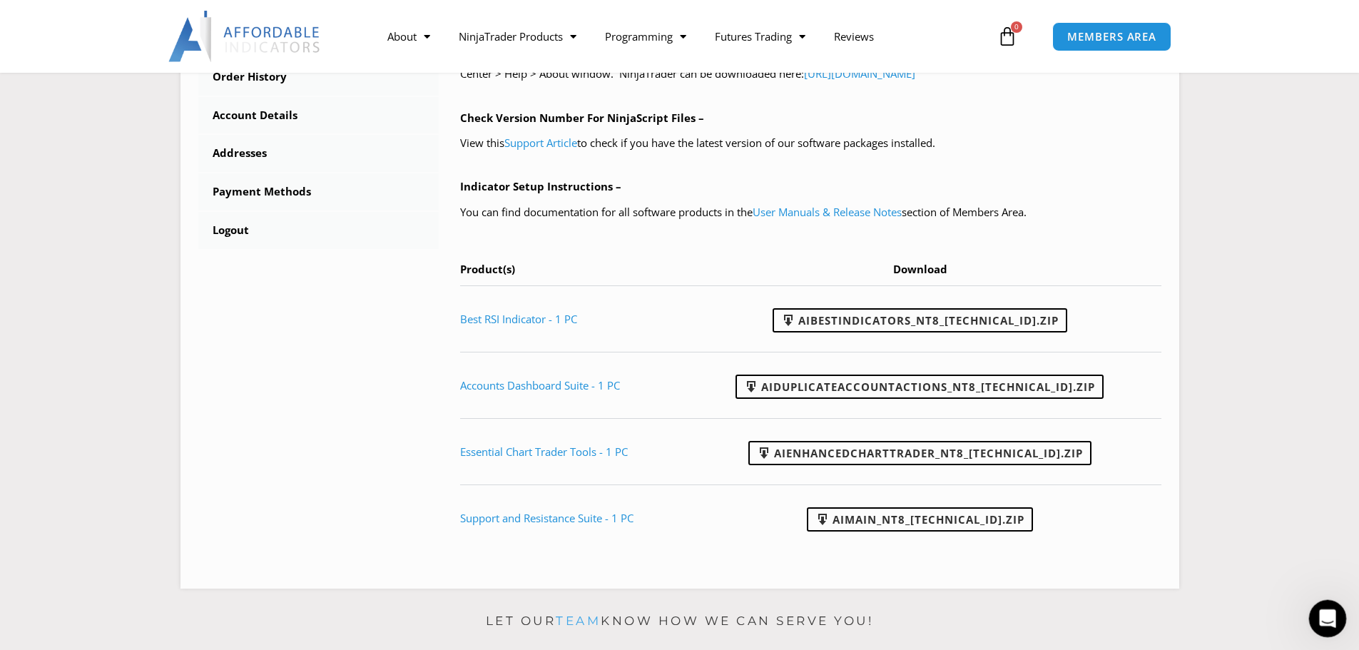
click at [1332, 625] on div "Open Intercom Messenger" at bounding box center [1325, 616] width 47 height 47
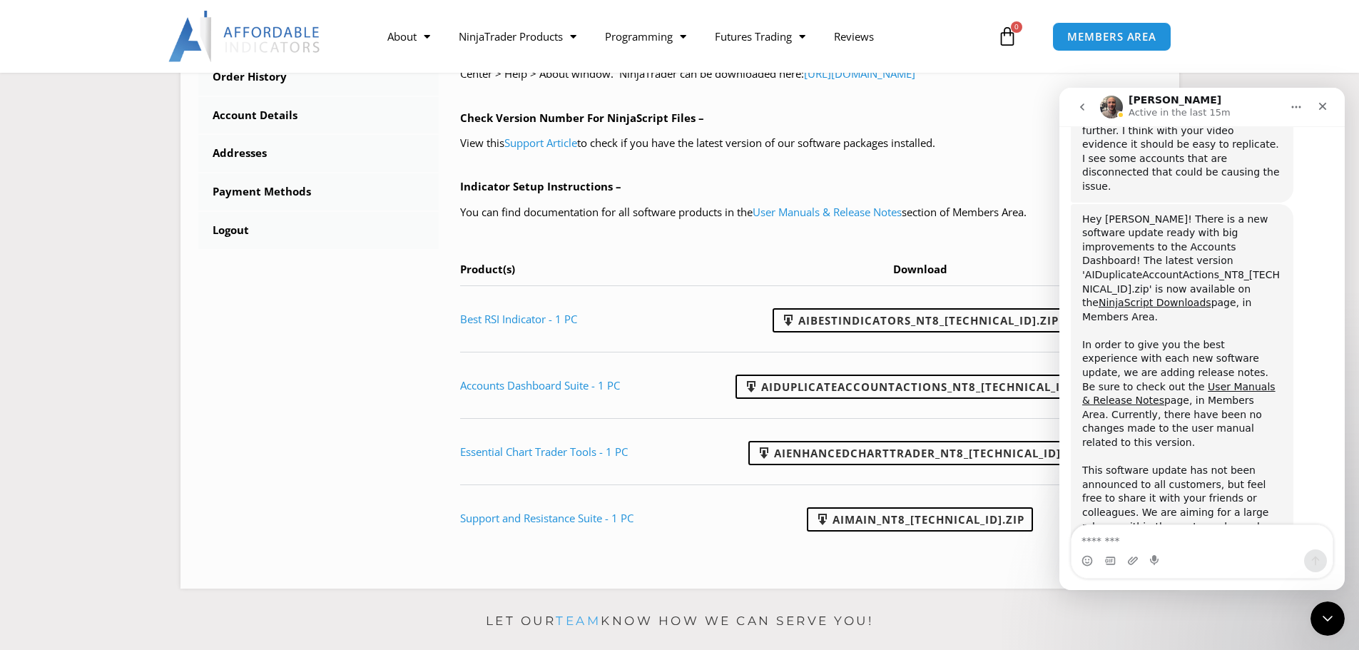
scroll to position [1546, 0]
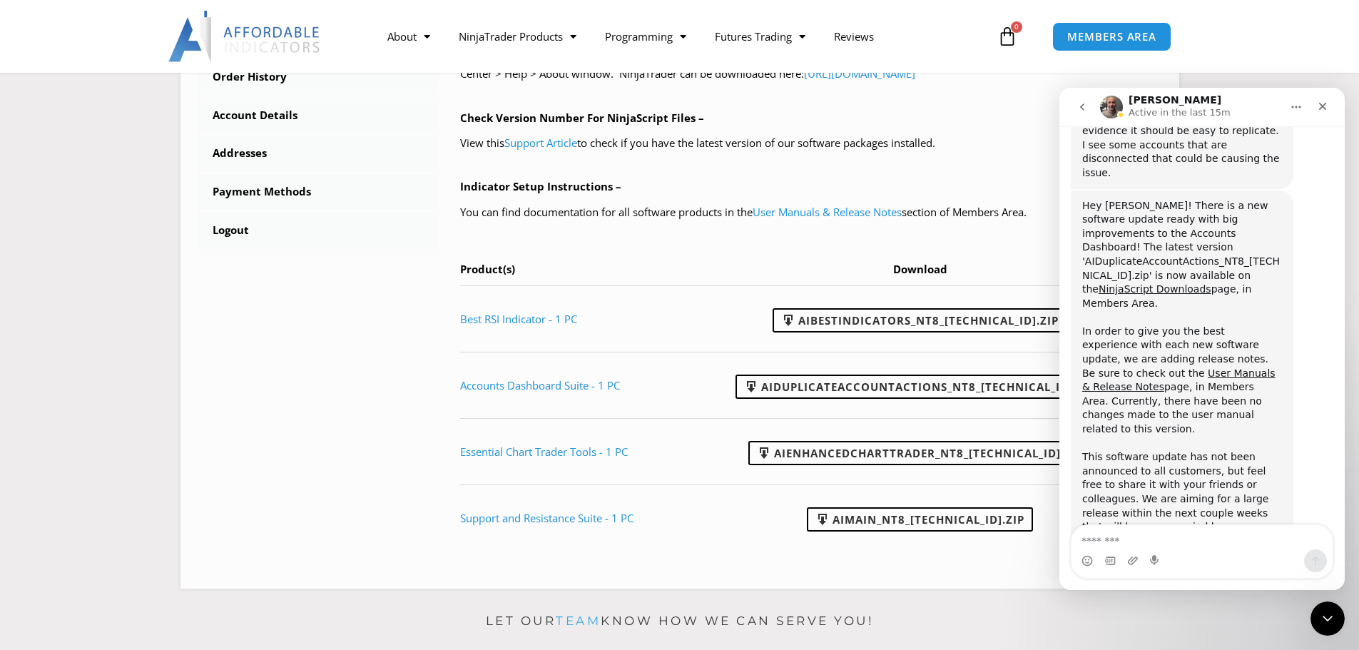
click at [1138, 529] on textarea "Message…" at bounding box center [1202, 537] width 261 height 24
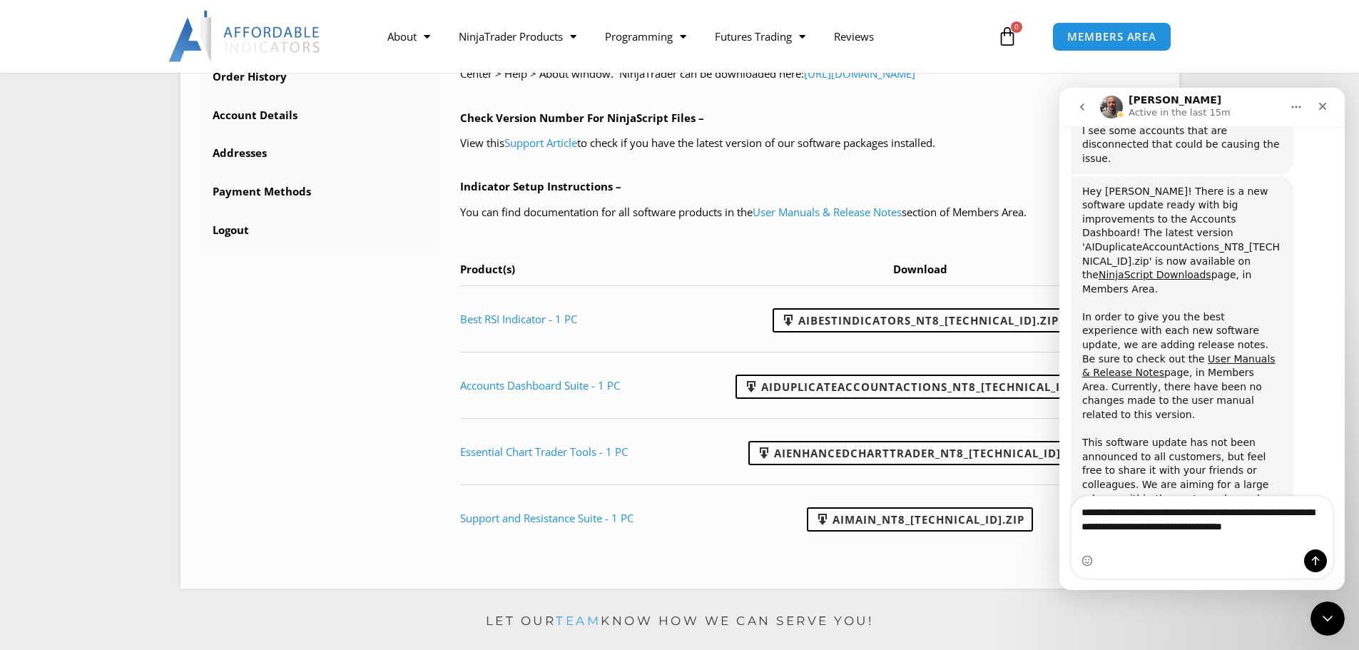
type textarea "**********"
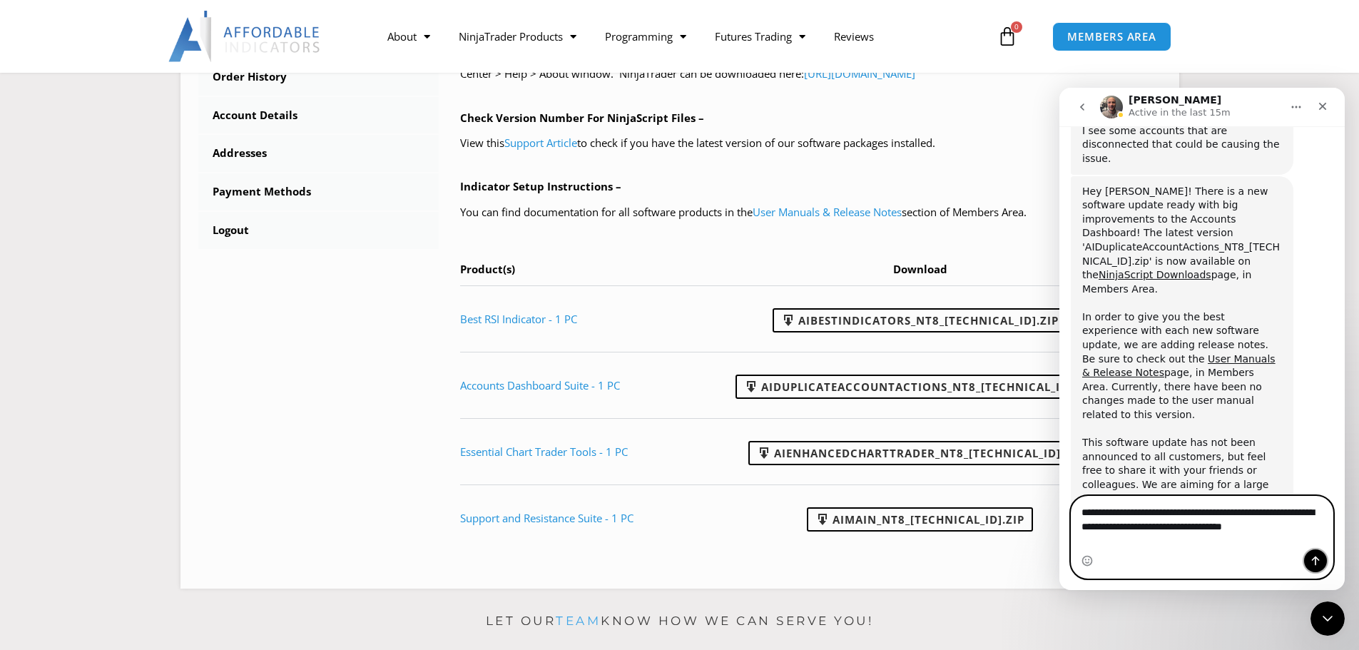
click at [1317, 551] on button "Send a message…" at bounding box center [1316, 560] width 23 height 23
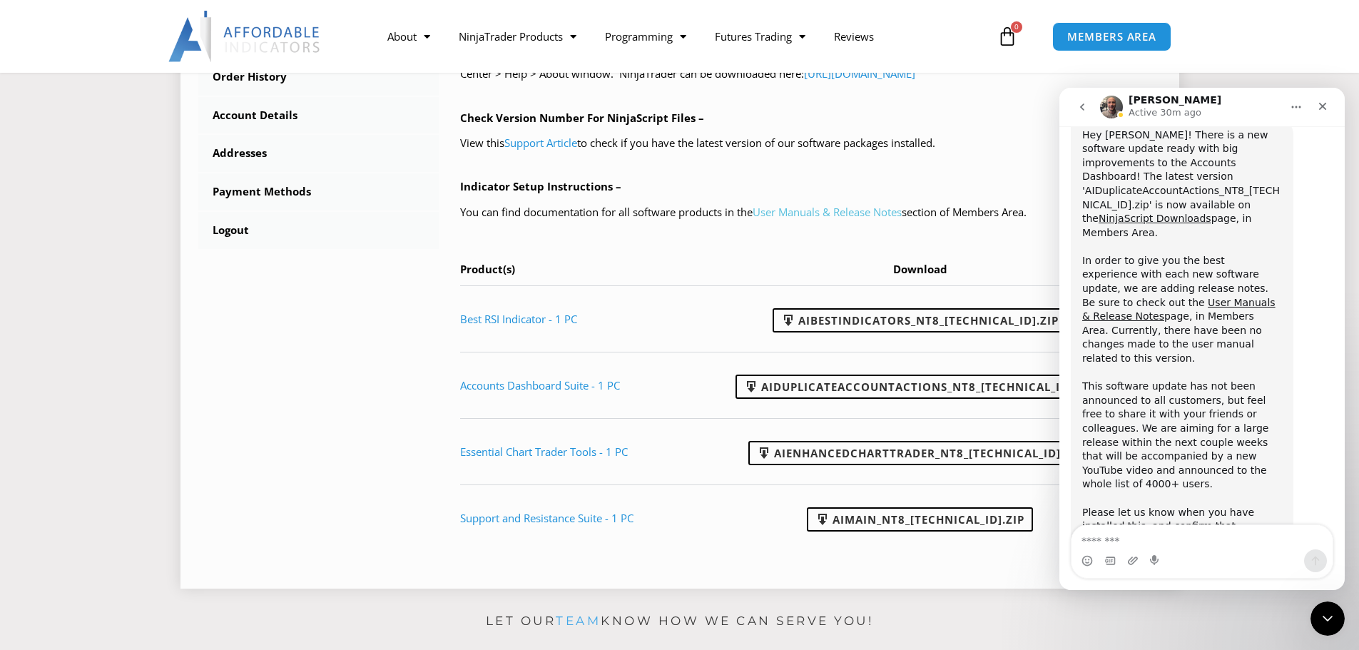
click at [816, 215] on link "User Manuals & Release Notes" at bounding box center [827, 212] width 149 height 14
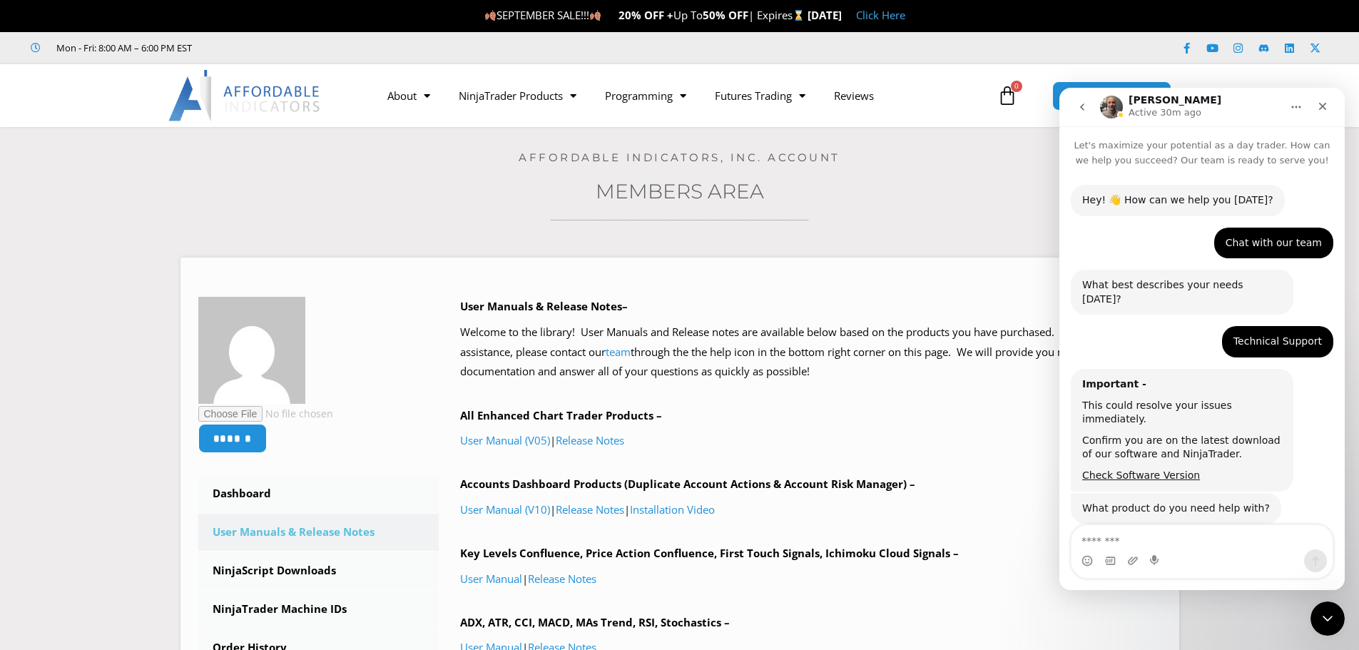
scroll to position [1616, 0]
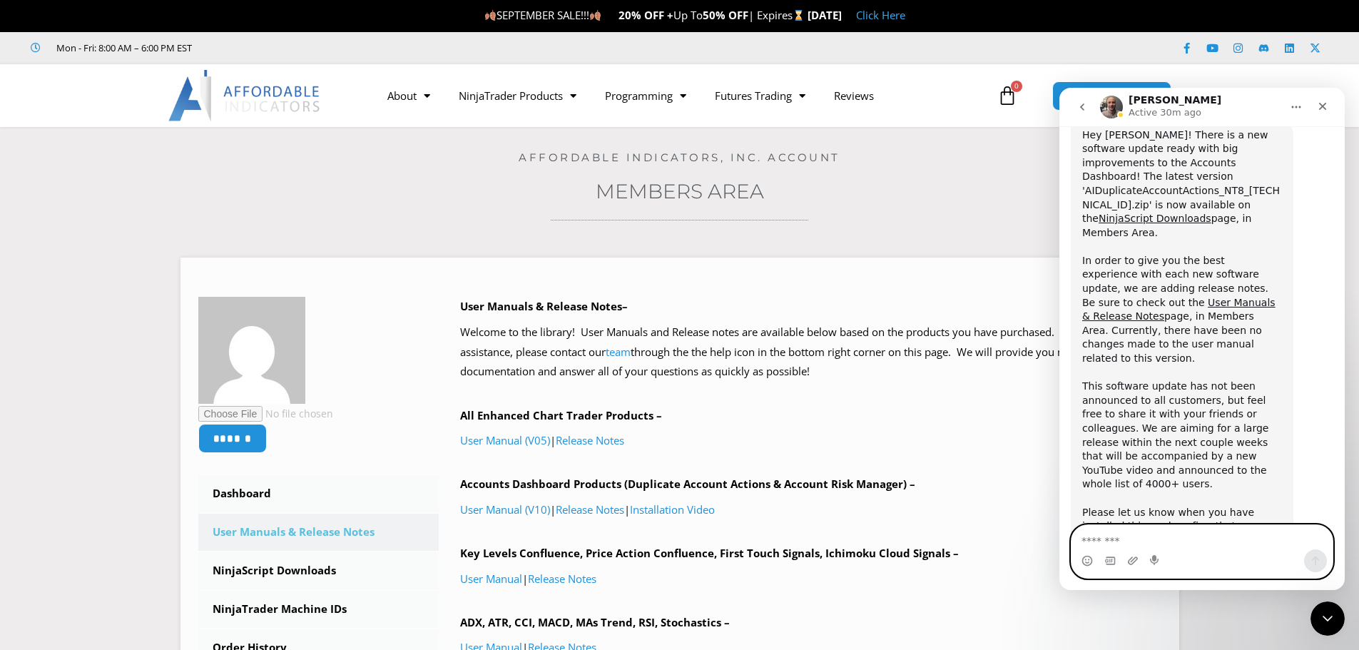
click at [1153, 543] on textarea "Message…" at bounding box center [1202, 537] width 261 height 24
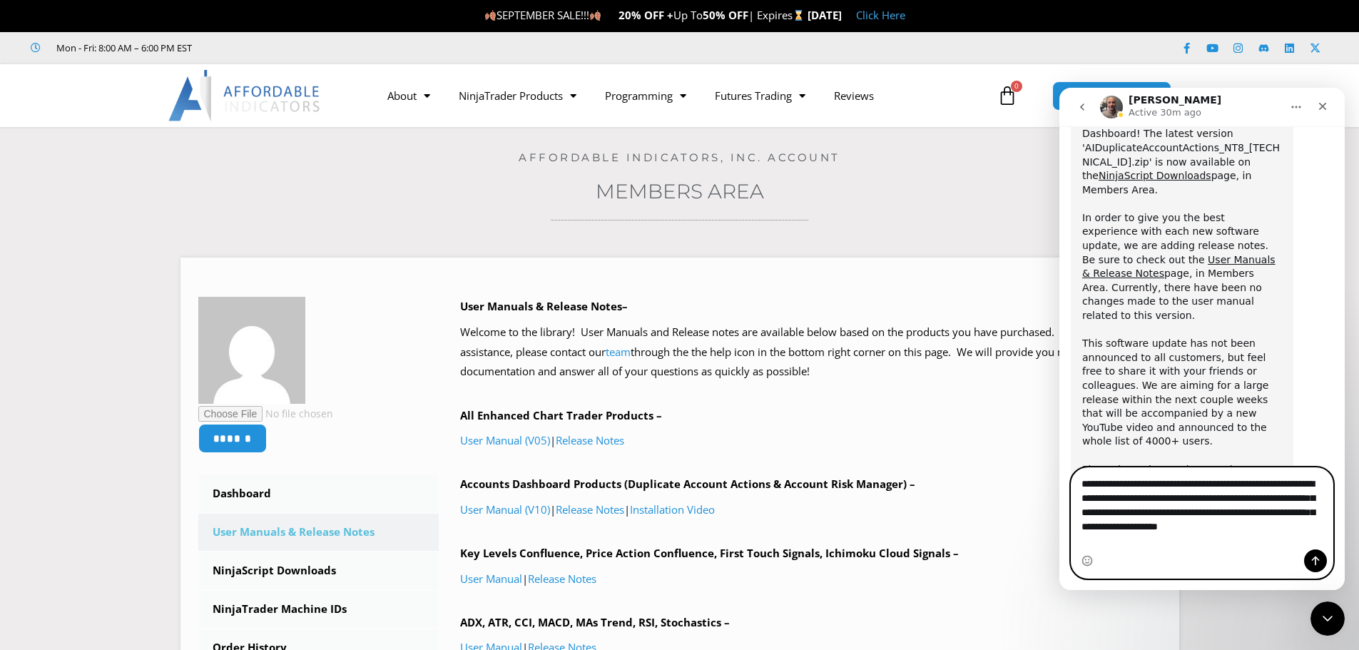
scroll to position [1673, 0]
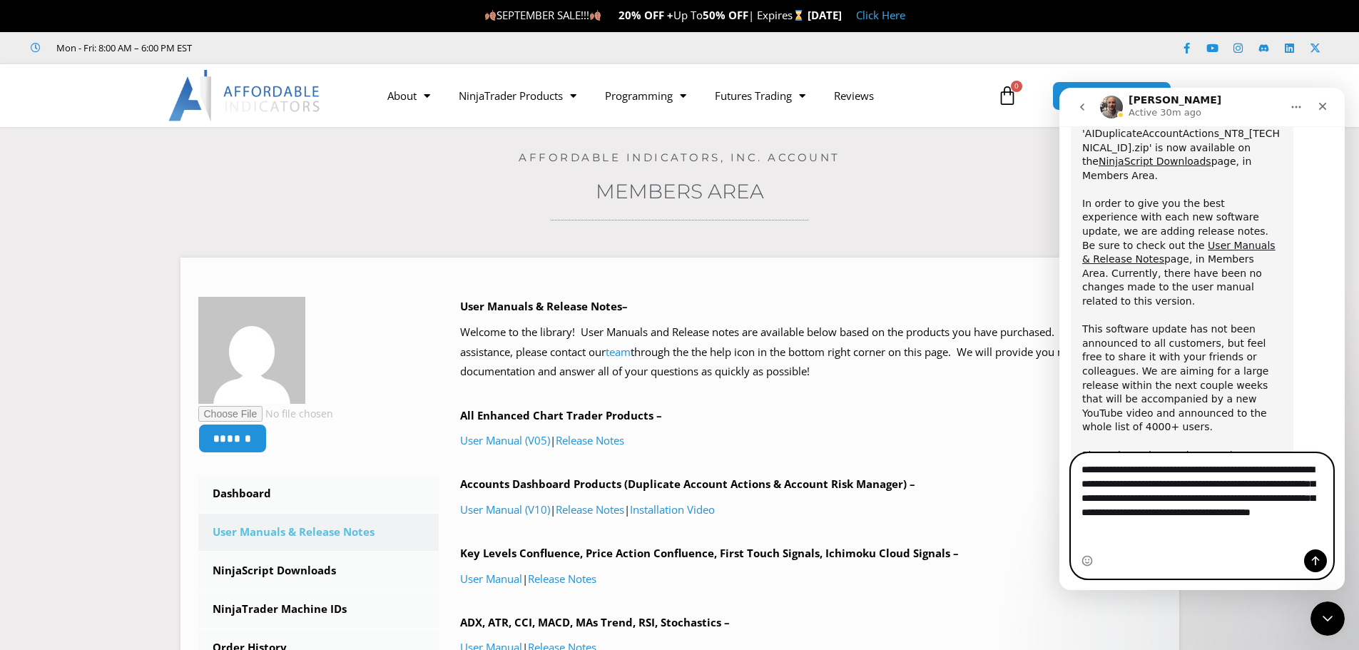
type textarea "**********"
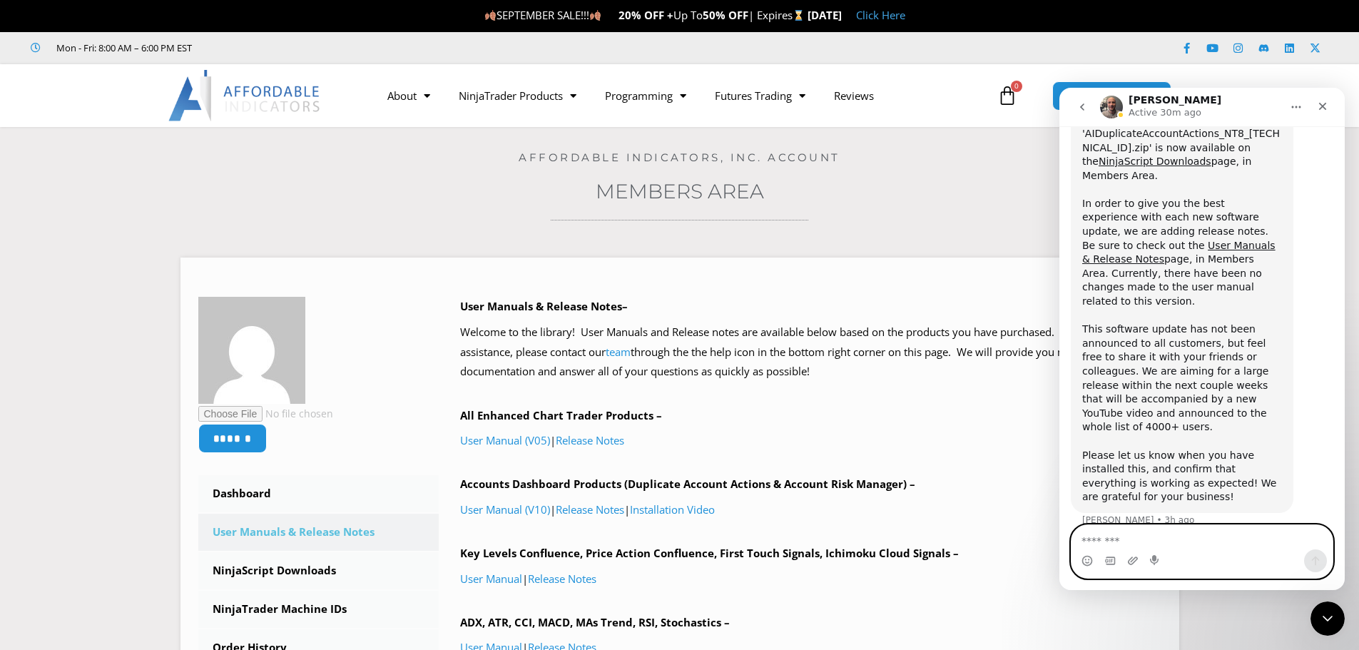
scroll to position [1719, 0]
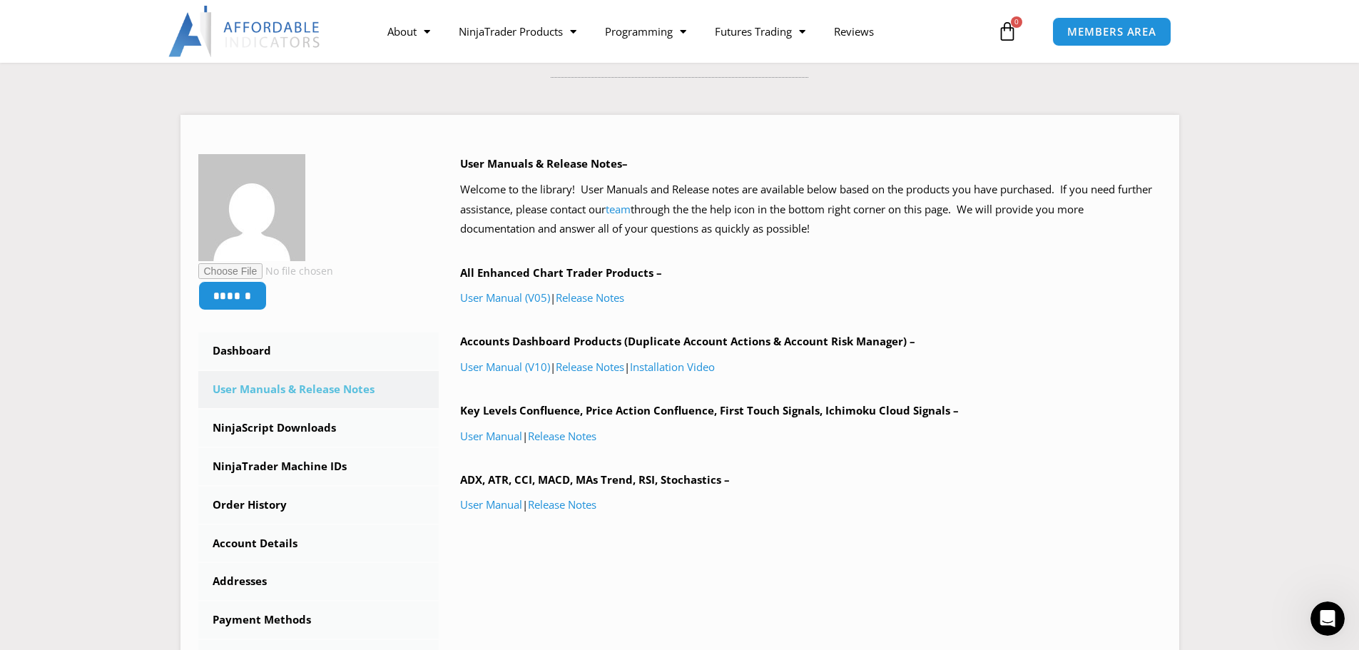
scroll to position [1616, 0]
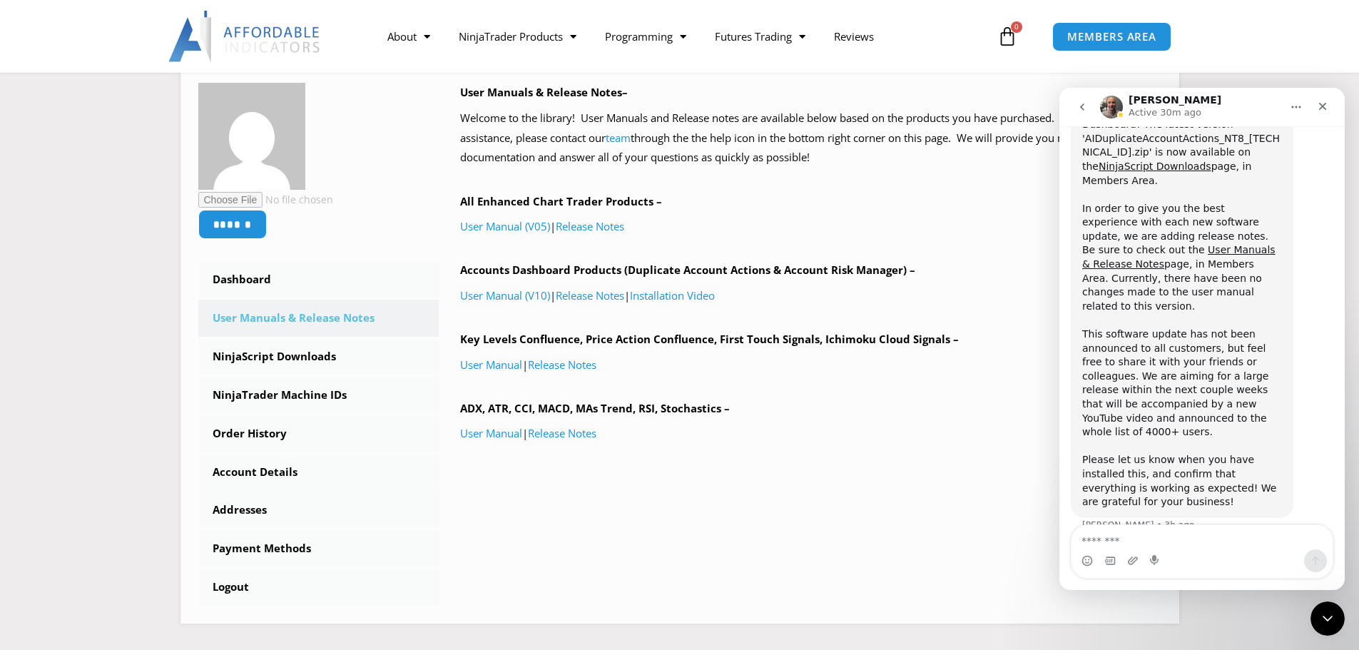
scroll to position [2, 0]
